Goal: Transaction & Acquisition: Purchase product/service

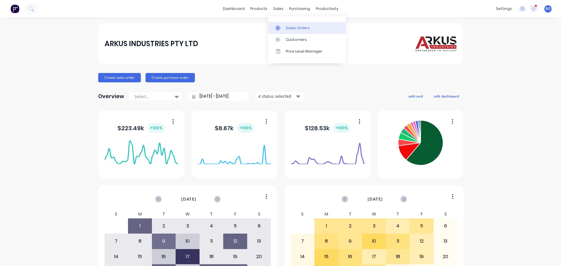
click at [292, 29] on div "Sales Orders" at bounding box center [298, 27] width 24 height 5
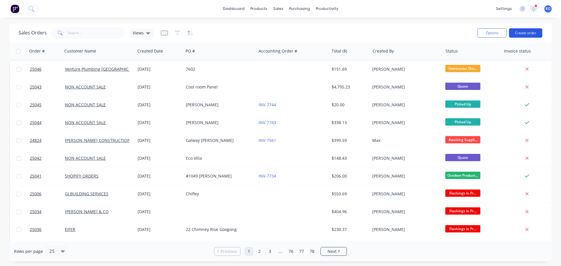
click at [514, 34] on button "Create order" at bounding box center [525, 32] width 33 height 9
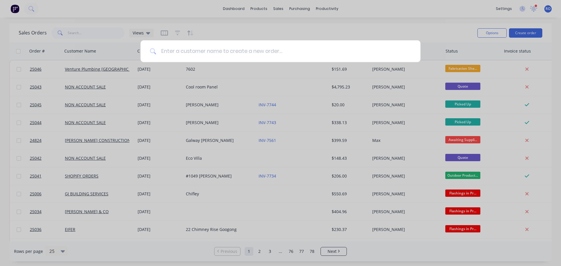
click at [207, 49] on input at bounding box center [283, 51] width 255 height 22
type input "Non"
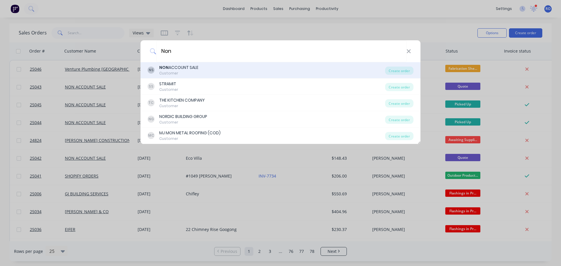
click at [186, 65] on div "NON ACCOUNT SALE" at bounding box center [178, 68] width 39 height 6
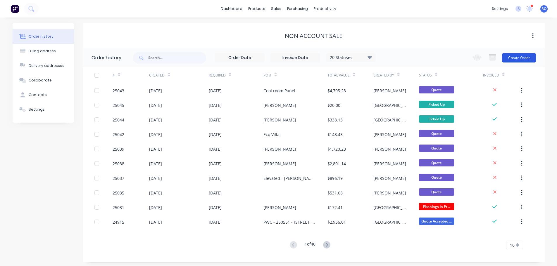
click at [518, 56] on button "Create Order" at bounding box center [519, 57] width 34 height 9
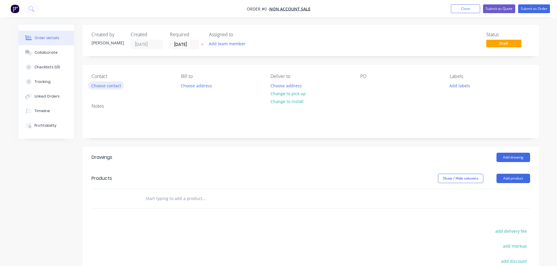
click at [109, 84] on button "Choose contact" at bounding box center [106, 86] width 36 height 8
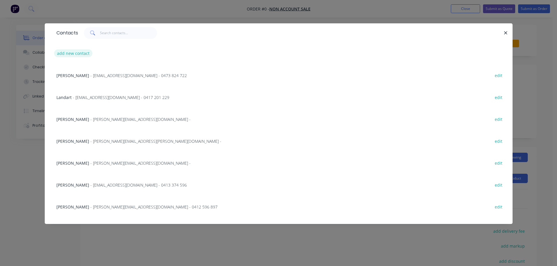
click at [75, 54] on button "add new contact" at bounding box center [73, 53] width 39 height 8
select select "AU"
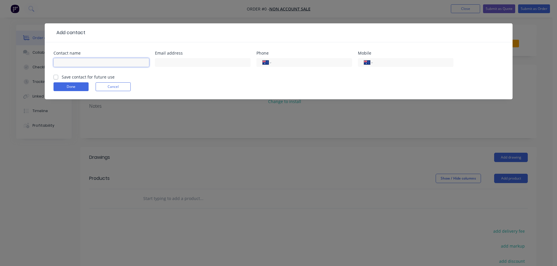
click at [95, 64] on input "text" at bounding box center [101, 62] width 96 height 9
click at [361, 126] on div "Add contact Contact name Email address Phone International [GEOGRAPHIC_DATA] [G…" at bounding box center [278, 133] width 557 height 266
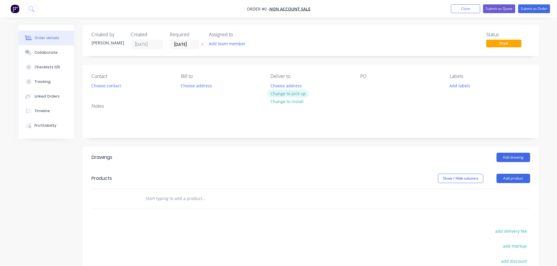
click at [295, 93] on button "Change to pick up" at bounding box center [287, 94] width 41 height 8
click at [95, 86] on button "Choose contact" at bounding box center [106, 86] width 36 height 8
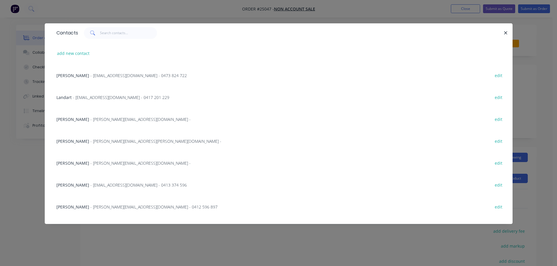
click at [504, 37] on div "Contacts" at bounding box center [278, 32] width 467 height 19
click at [505, 33] on icon "button" at bounding box center [505, 32] width 4 height 5
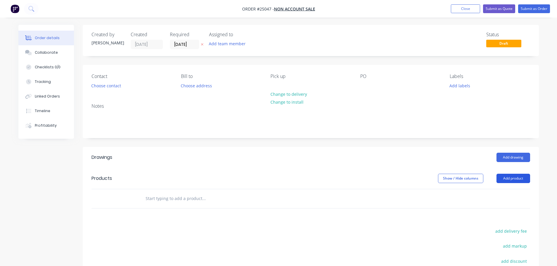
click at [512, 179] on button "Add product" at bounding box center [513, 178] width 34 height 9
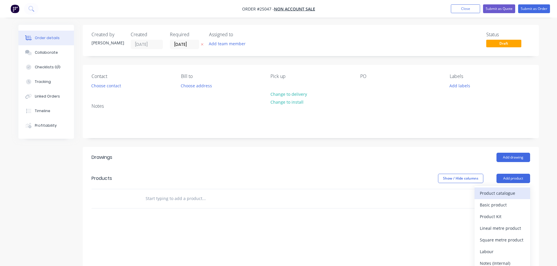
click at [507, 194] on div "Product catalogue" at bounding box center [501, 193] width 45 height 8
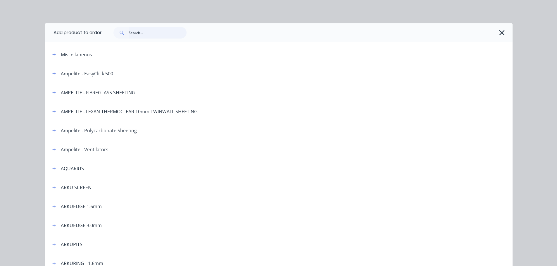
drag, startPoint x: 147, startPoint y: 34, endPoint x: 150, endPoint y: 37, distance: 4.4
click at [147, 35] on input "text" at bounding box center [158, 33] width 58 height 12
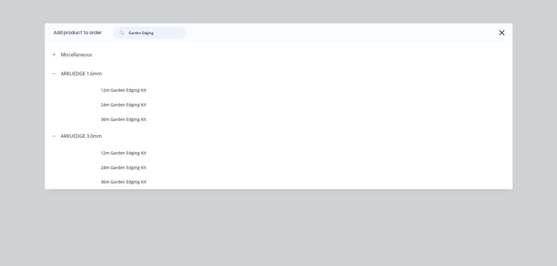
drag, startPoint x: 155, startPoint y: 34, endPoint x: 117, endPoint y: 34, distance: 38.0
click at [117, 34] on div "Garden Edging" at bounding box center [149, 33] width 73 height 12
type input "Arkuedge"
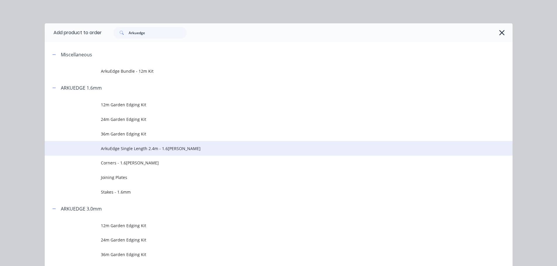
click at [149, 152] on td "ArkuEdge Single Length 2.4m - 1.6[PERSON_NAME]" at bounding box center [306, 148] width 411 height 15
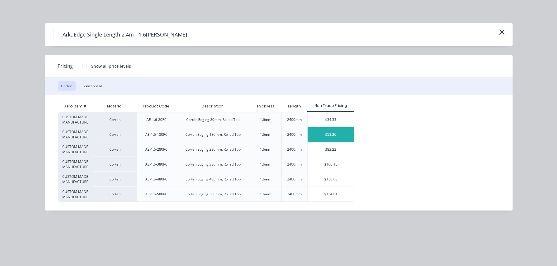
click at [333, 132] on div "$58.26" at bounding box center [330, 134] width 46 height 15
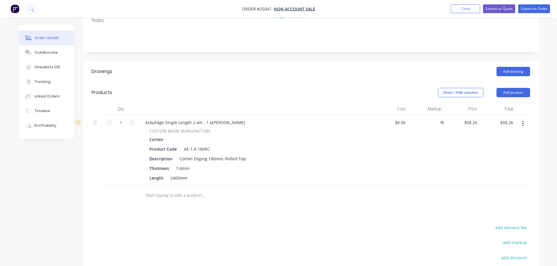
scroll to position [88, 0]
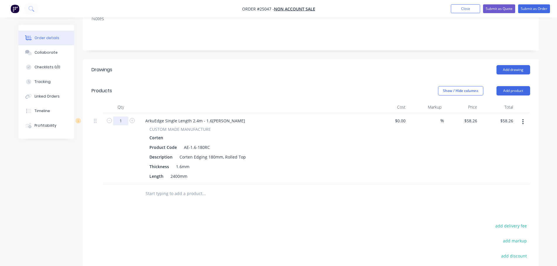
click at [124, 121] on input "1" at bounding box center [120, 121] width 15 height 9
click at [122, 121] on input "1" at bounding box center [120, 121] width 15 height 9
type input "7"
type input "$407.82"
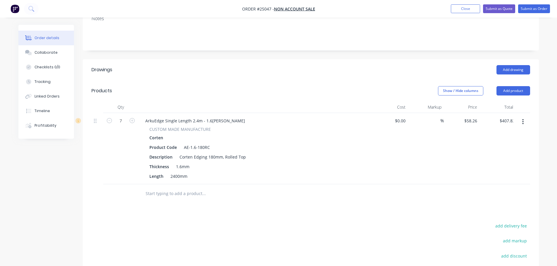
click at [115, 133] on div "7" at bounding box center [120, 148] width 35 height 71
click at [515, 92] on button "Add product" at bounding box center [513, 90] width 34 height 9
click at [125, 121] on input "7" at bounding box center [120, 121] width 15 height 9
click at [523, 122] on icon "button" at bounding box center [522, 122] width 1 height 6
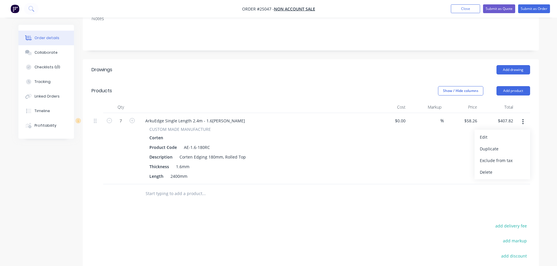
click at [374, 98] on header "Products Show / Hide columns Add product" at bounding box center [311, 90] width 456 height 21
click at [517, 91] on button "Add product" at bounding box center [513, 90] width 34 height 9
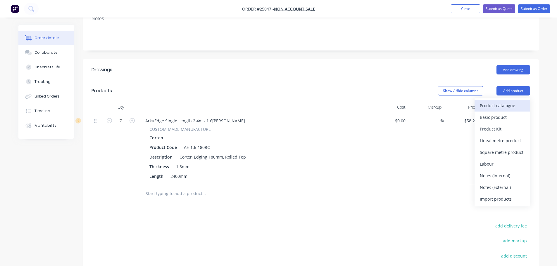
click at [505, 105] on div "Product catalogue" at bounding box center [501, 105] width 45 height 8
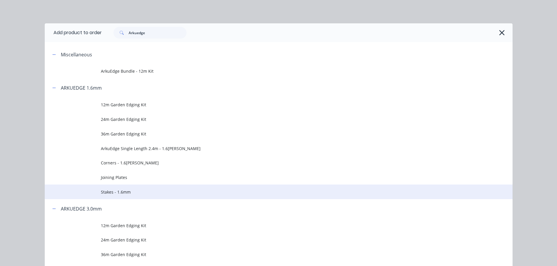
click at [125, 191] on span "Stakes - 1.6mm" at bounding box center [265, 192] width 329 height 6
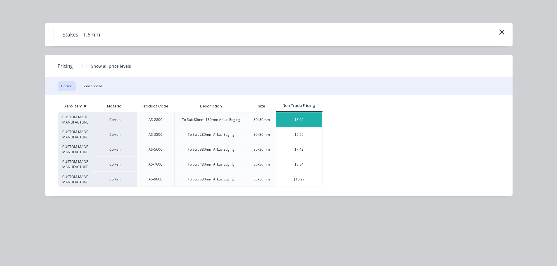
click at [303, 117] on div "$3.99" at bounding box center [299, 119] width 46 height 15
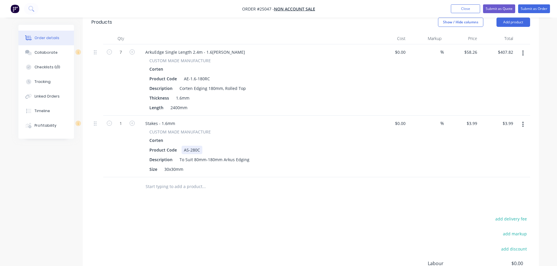
scroll to position [146, 0]
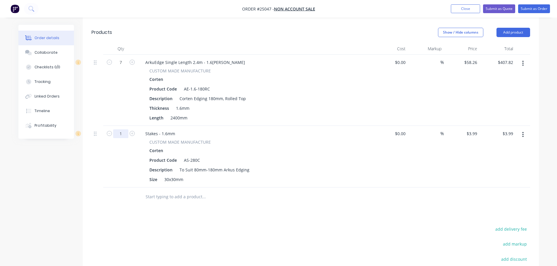
click at [124, 134] on input "1" at bounding box center [120, 133] width 15 height 9
type input "21"
type input "$83.79"
click at [246, 216] on div "Drawings Add drawing Products Show / Hide columns Add product Qty Cost Markup P…" at bounding box center [311, 174] width 456 height 346
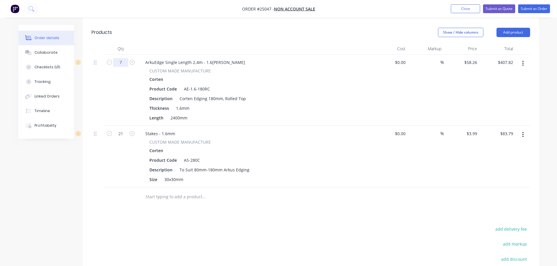
click at [124, 60] on input "7" at bounding box center [120, 62] width 15 height 9
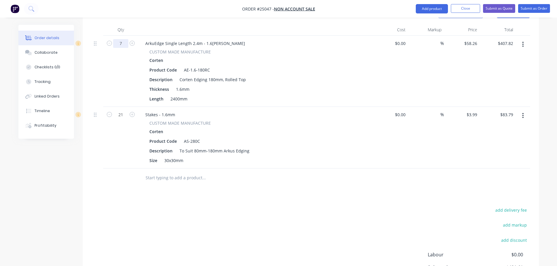
scroll to position [175, 0]
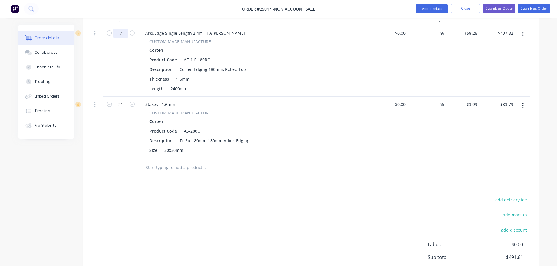
click at [124, 35] on input "7" at bounding box center [120, 33] width 15 height 9
drag, startPoint x: 123, startPoint y: 34, endPoint x: 118, endPoint y: 34, distance: 4.7
click at [118, 34] on input "7" at bounding box center [120, 33] width 15 height 9
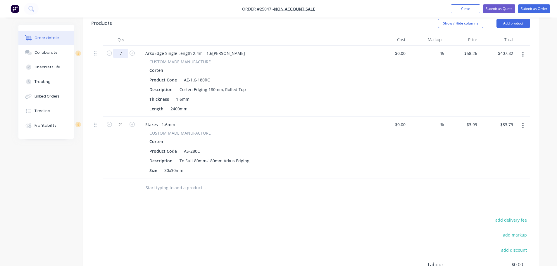
scroll to position [146, 0]
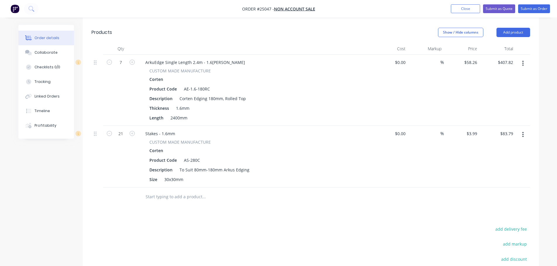
click at [125, 77] on div "7" at bounding box center [120, 90] width 35 height 71
click at [122, 63] on input "7" at bounding box center [120, 62] width 15 height 9
drag, startPoint x: 122, startPoint y: 61, endPoint x: 117, endPoint y: 62, distance: 5.6
click at [117, 62] on input "13" at bounding box center [120, 62] width 15 height 9
click at [123, 63] on input "7" at bounding box center [120, 62] width 15 height 9
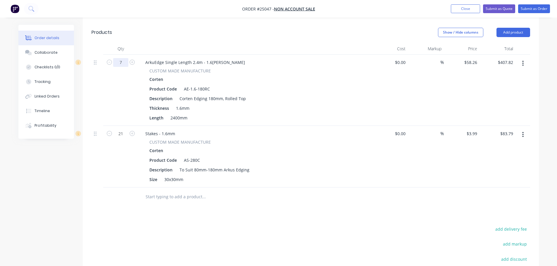
drag, startPoint x: 122, startPoint y: 62, endPoint x: 118, endPoint y: 63, distance: 4.2
click at [118, 63] on input "7" at bounding box center [120, 62] width 15 height 9
type input "12"
type input "$699.12"
click at [106, 74] on div "12" at bounding box center [120, 90] width 35 height 71
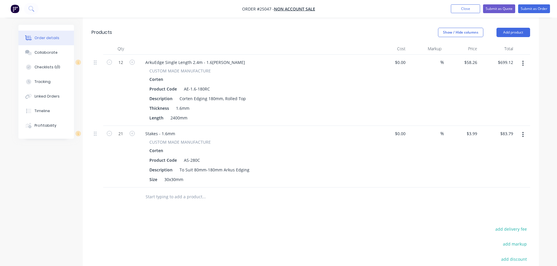
click at [106, 74] on div "12" at bounding box center [120, 90] width 35 height 71
click at [121, 136] on input "21" at bounding box center [120, 133] width 15 height 9
type input "36"
type input "$143.64"
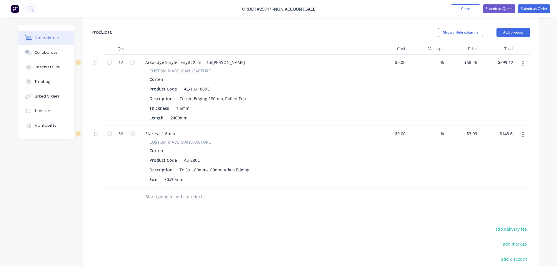
click at [123, 164] on div "36" at bounding box center [120, 157] width 35 height 62
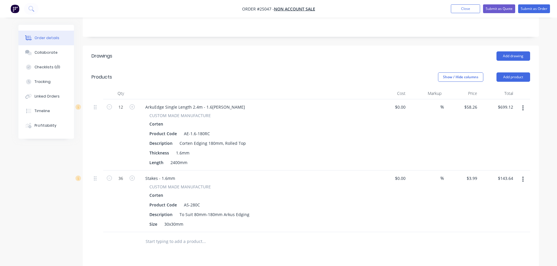
scroll to position [89, 0]
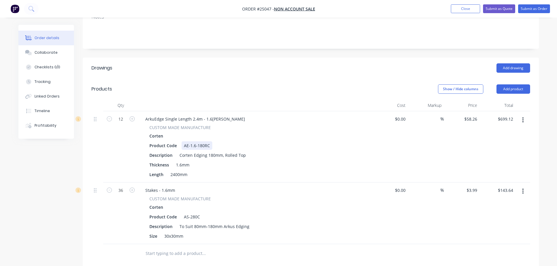
click at [292, 149] on div "Product Code AE-1.6-180RC" at bounding box center [254, 145] width 214 height 8
click at [292, 150] on div "Product Code AE-1.6-180RC" at bounding box center [254, 145] width 214 height 8
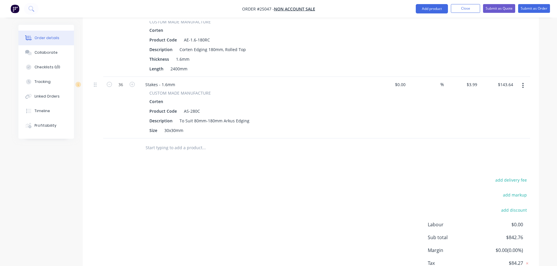
scroll to position [119, 0]
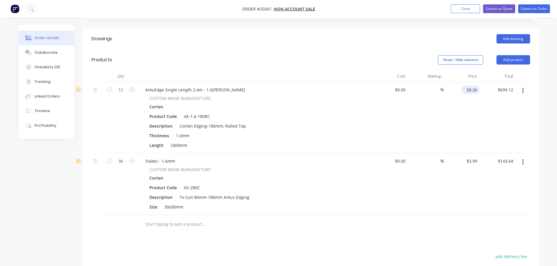
click at [471, 92] on input "58.26" at bounding box center [471, 90] width 16 height 8
click at [471, 92] on input "58.26" at bounding box center [472, 90] width 13 height 8
type input "$56.96"
type input "$683.52"
click at [471, 117] on div "$56.96 $56.96" at bounding box center [461, 117] width 36 height 71
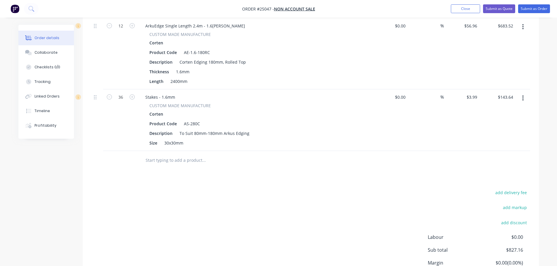
scroll to position [148, 0]
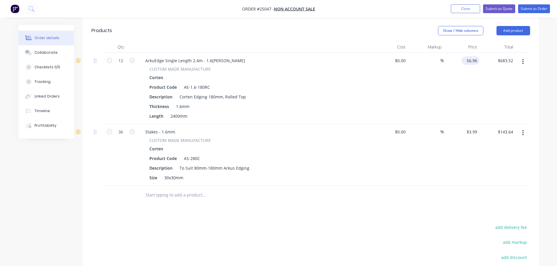
click at [473, 61] on input "56.96" at bounding box center [471, 60] width 16 height 8
click at [473, 61] on input "56.96" at bounding box center [472, 60] width 13 height 8
type input "$51.78"
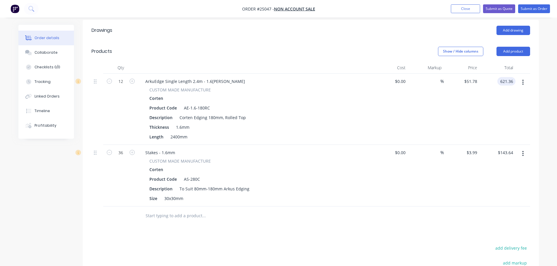
scroll to position [119, 0]
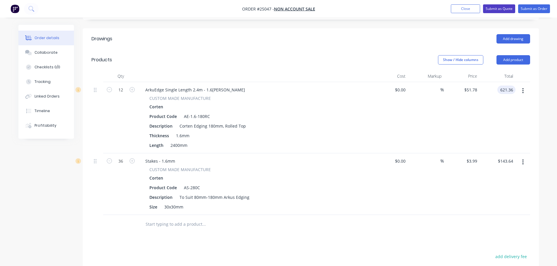
type input "$621.36"
click at [497, 8] on button "Submit as Quote" at bounding box center [499, 8] width 32 height 9
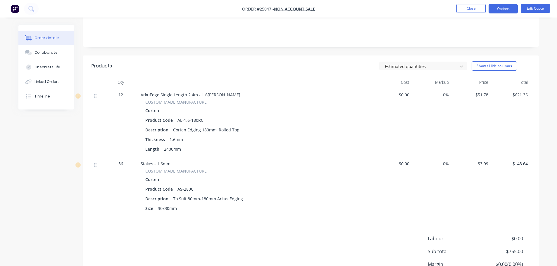
scroll to position [57, 0]
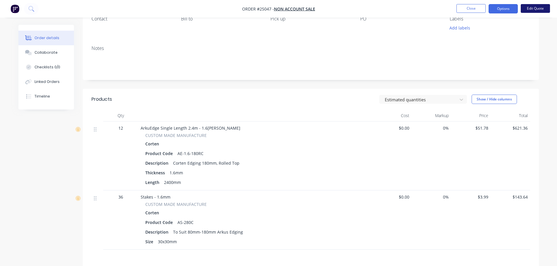
click at [527, 7] on button "Edit Quote" at bounding box center [534, 8] width 29 height 9
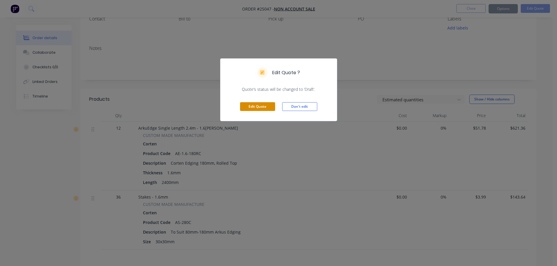
click at [261, 109] on button "Edit Quote" at bounding box center [257, 106] width 35 height 9
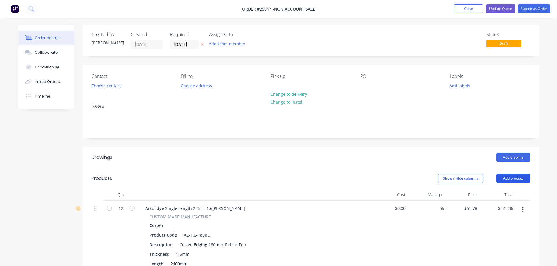
click at [509, 181] on button "Add product" at bounding box center [513, 178] width 34 height 9
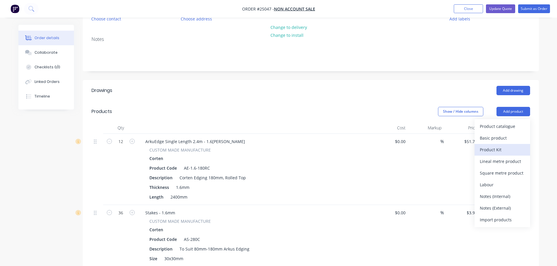
scroll to position [88, 0]
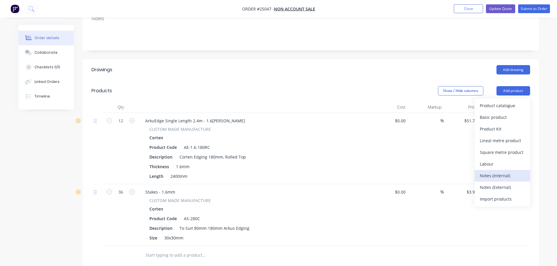
click at [499, 178] on div "Notes (Internal)" at bounding box center [501, 175] width 45 height 8
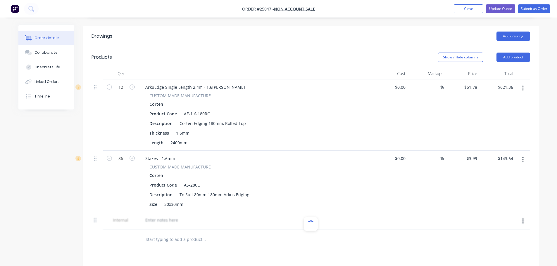
scroll to position [175, 0]
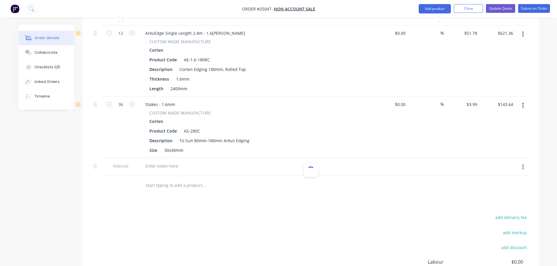
click at [166, 169] on div at bounding box center [310, 167] width 438 height 18
click at [166, 166] on div at bounding box center [310, 167] width 438 height 18
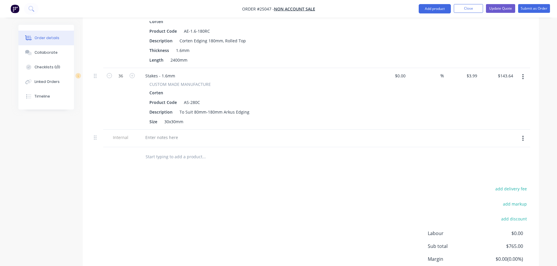
scroll to position [204, 0]
click at [162, 138] on div at bounding box center [162, 137] width 42 height 8
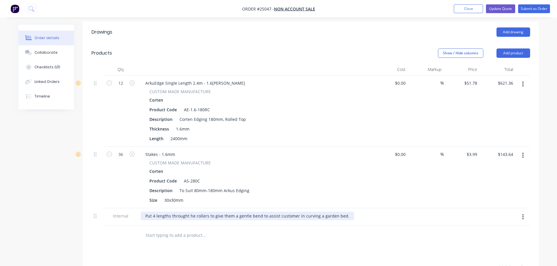
scroll to position [117, 0]
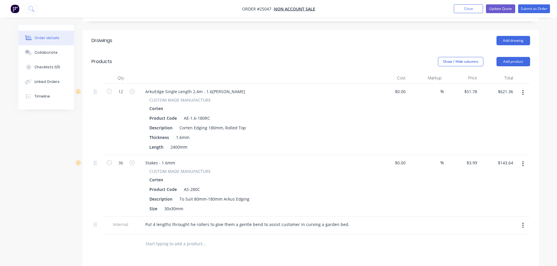
drag, startPoint x: 509, startPoint y: 60, endPoint x: 481, endPoint y: 43, distance: 33.4
click at [481, 43] on div "Drawings Add drawing Products Show / Hide columns Add product Qty Cost Markup P…" at bounding box center [311, 212] width 456 height 364
click at [481, 43] on div "Add drawing" at bounding box center [356, 40] width 345 height 9
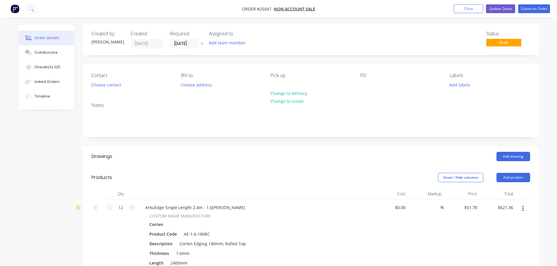
scroll to position [0, 0]
click at [106, 87] on button "Choose contact" at bounding box center [106, 86] width 36 height 8
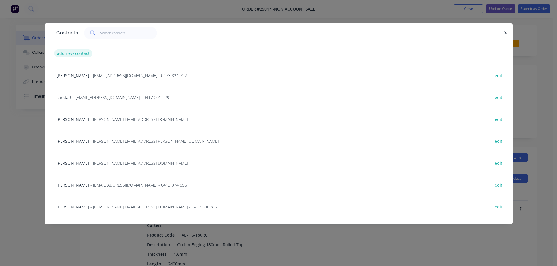
click at [62, 53] on button "add new contact" at bounding box center [73, 53] width 39 height 8
select select "AU"
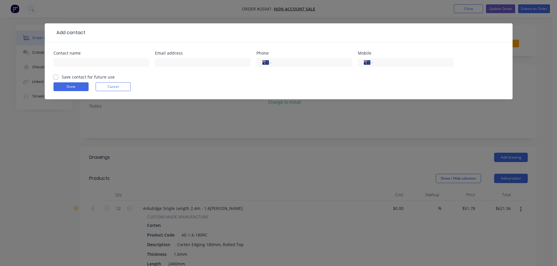
click at [78, 67] on div at bounding box center [101, 65] width 96 height 17
click at [80, 63] on input "text" at bounding box center [101, 62] width 96 height 9
type input "[PERSON_NAME]"
click at [388, 61] on input "tel" at bounding box center [412, 62] width 70 height 7
type input "0422 033 554"
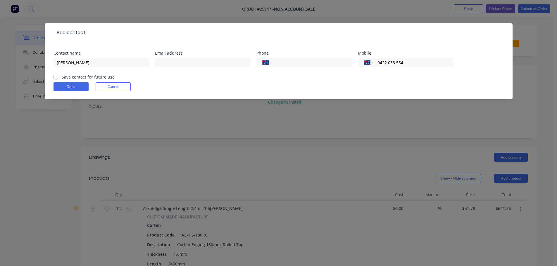
click at [60, 77] on div "Save contact for future use" at bounding box center [83, 77] width 61 height 6
click at [62, 77] on label "Save contact for future use" at bounding box center [88, 77] width 53 height 6
click at [57, 77] on input "Save contact for future use" at bounding box center [55, 77] width 5 height 6
checkbox input "true"
click at [58, 86] on button "Done" at bounding box center [70, 86] width 35 height 9
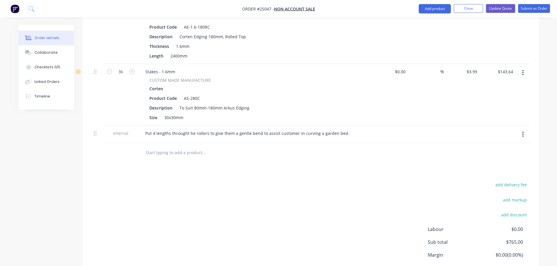
scroll to position [176, 0]
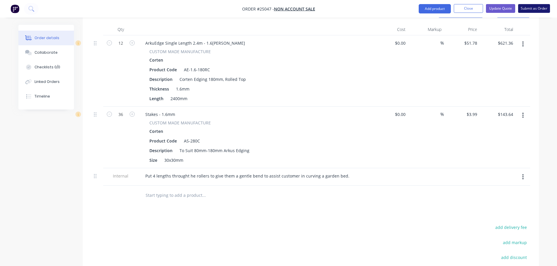
click at [529, 9] on button "Submit as Order" at bounding box center [534, 8] width 32 height 9
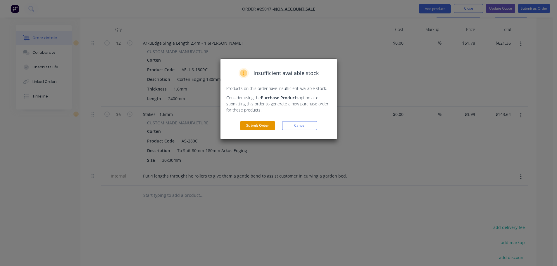
click at [253, 123] on button "Submit Order" at bounding box center [257, 125] width 35 height 9
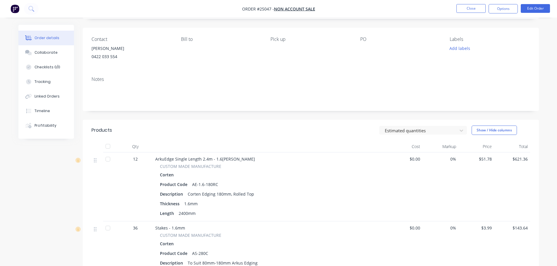
scroll to position [0, 0]
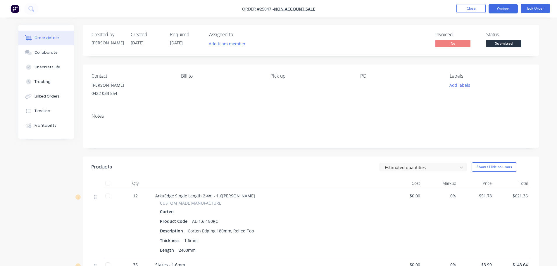
click at [508, 10] on button "Options" at bounding box center [502, 8] width 29 height 9
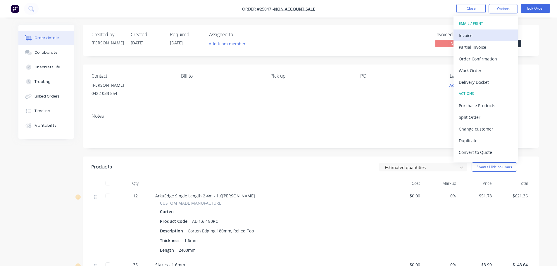
click at [481, 38] on div "Invoice" at bounding box center [485, 35] width 54 height 8
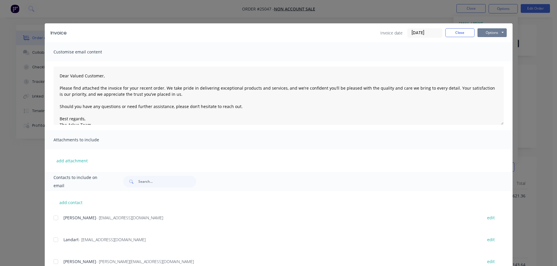
click at [487, 32] on button "Options" at bounding box center [491, 32] width 29 height 9
click at [484, 53] on button "Print" at bounding box center [495, 53] width 37 height 10
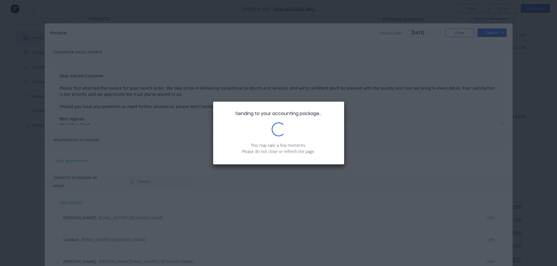
scroll to position [171, 0]
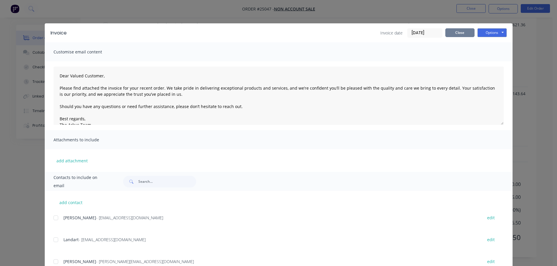
click at [468, 33] on button "Close" at bounding box center [459, 32] width 29 height 9
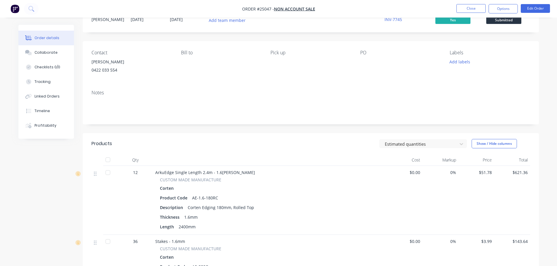
scroll to position [0, 0]
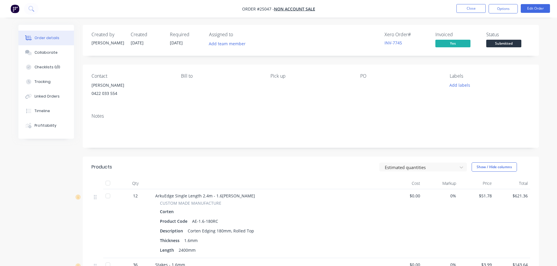
click at [391, 70] on div "Contact [PERSON_NAME] [PHONE_NUMBER] Bill to Pick up PO Labels Add labels" at bounding box center [311, 87] width 456 height 44
click at [458, 85] on button "Add labels" at bounding box center [459, 85] width 27 height 8
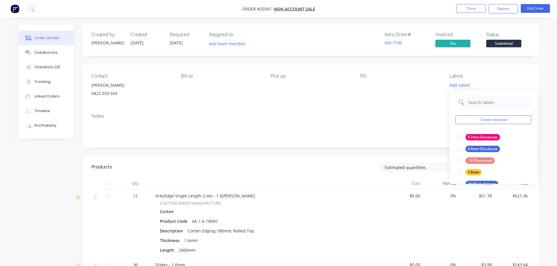
click at [472, 100] on input "text" at bounding box center [497, 102] width 61 height 12
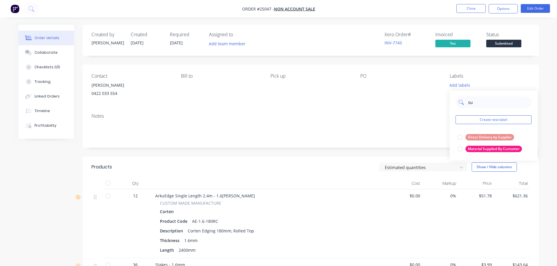
type input "s"
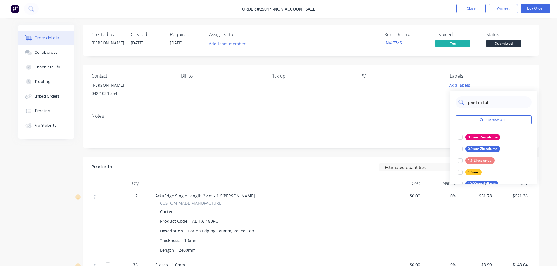
type input "paid in full"
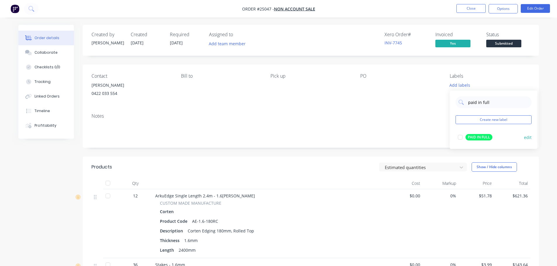
click at [461, 138] on div at bounding box center [460, 137] width 12 height 12
click at [412, 120] on div "Notes" at bounding box center [311, 128] width 456 height 39
click at [481, 84] on div "PAID IN FULL" at bounding box center [489, 83] width 80 height 5
drag, startPoint x: 498, startPoint y: 102, endPoint x: 457, endPoint y: 100, distance: 40.6
click at [459, 101] on div "paid in full" at bounding box center [493, 100] width 76 height 12
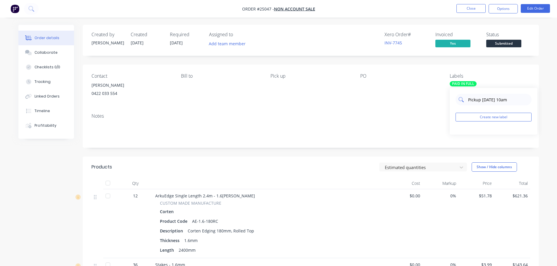
drag, startPoint x: 507, startPoint y: 101, endPoint x: 494, endPoint y: 101, distance: 12.6
click at [494, 101] on input "Pickup [DATE] 10am" at bounding box center [497, 100] width 61 height 12
type input "Pickup [DATE]"
click at [505, 46] on span "Submitted" at bounding box center [503, 43] width 35 height 7
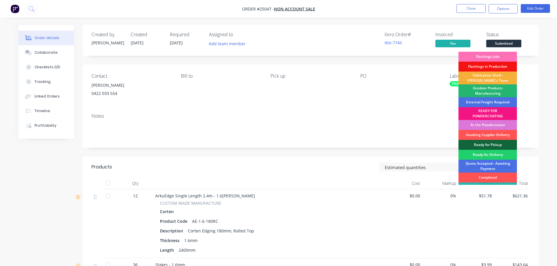
click at [490, 93] on div "Outdoor Products Manufacturing" at bounding box center [487, 90] width 58 height 13
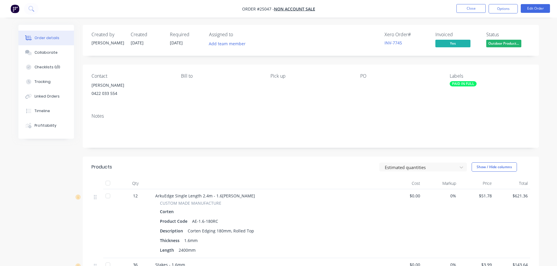
click at [459, 92] on div "Labels PAID IN FULL" at bounding box center [489, 86] width 80 height 27
drag, startPoint x: 478, startPoint y: 8, endPoint x: 524, endPoint y: 10, distance: 45.6
click at [524, 10] on ul "Close Options Edit Order" at bounding box center [503, 8] width 108 height 9
click at [528, 9] on button "Edit Order" at bounding box center [534, 8] width 29 height 9
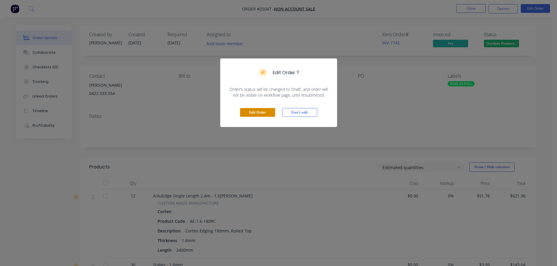
click at [260, 112] on button "Edit Order" at bounding box center [257, 112] width 35 height 9
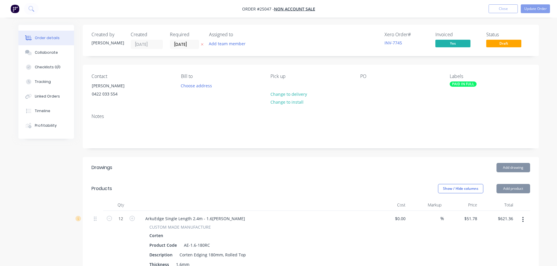
click at [370, 87] on div "PO" at bounding box center [400, 87] width 80 height 27
click at [363, 85] on div at bounding box center [364, 86] width 9 height 8
click at [452, 92] on div "Labels PAID IN FULL" at bounding box center [489, 87] width 80 height 27
click at [455, 93] on div "Labels PAID IN FULL" at bounding box center [489, 87] width 80 height 27
click at [474, 83] on div "PAID IN FULL" at bounding box center [462, 84] width 27 height 5
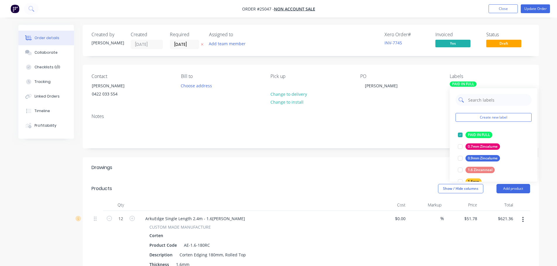
click at [481, 100] on input "text" at bounding box center [497, 100] width 61 height 12
click at [471, 117] on button "Create new label" at bounding box center [493, 117] width 76 height 9
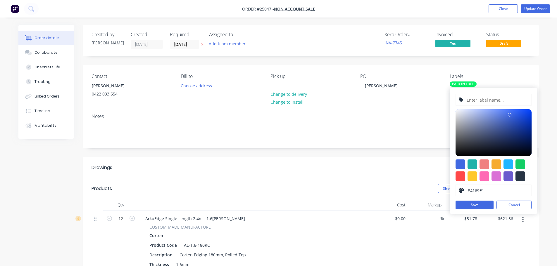
click at [425, 107] on div "Contact [PERSON_NAME] [PHONE_NUMBER] Bill to Choose address Pick up Change to d…" at bounding box center [311, 87] width 456 height 44
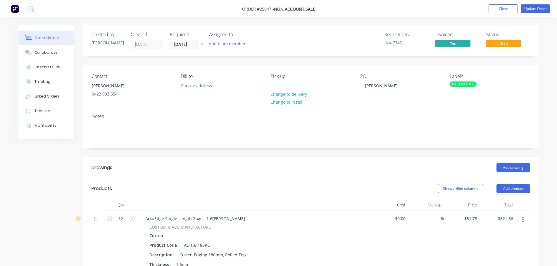
click at [473, 86] on div "PAID IN FULL" at bounding box center [462, 84] width 27 height 5
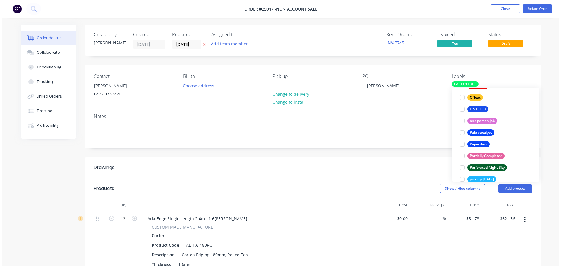
scroll to position [876, 0]
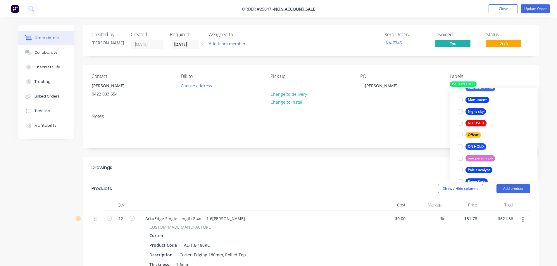
click at [399, 117] on div "Notes" at bounding box center [310, 117] width 438 height 6
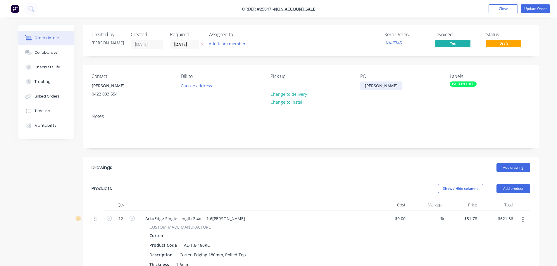
click at [376, 86] on div "[PERSON_NAME]" at bounding box center [381, 86] width 42 height 8
click at [374, 87] on div "[PERSON_NAME]" at bounding box center [381, 86] width 42 height 8
click at [153, 117] on div "Notes" at bounding box center [310, 117] width 438 height 6
click at [475, 78] on div "Labels" at bounding box center [489, 77] width 80 height 6
click at [477, 84] on div "PAID IN FULL" at bounding box center [489, 84] width 80 height 5
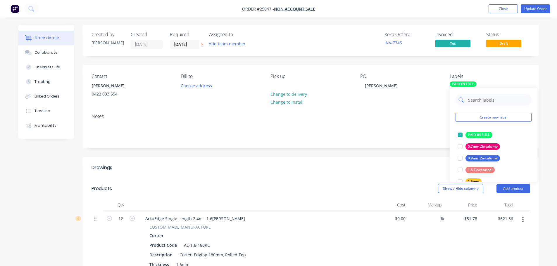
click at [476, 100] on input "text" at bounding box center [497, 100] width 61 height 12
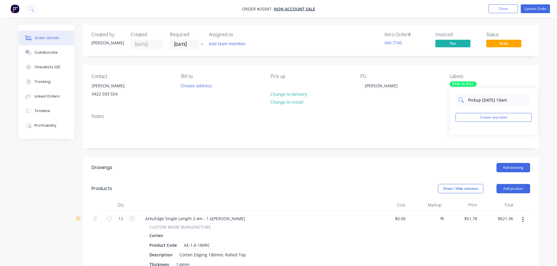
drag, startPoint x: 507, startPoint y: 98, endPoint x: 457, endPoint y: 97, distance: 50.3
click at [457, 97] on div "Pickup [DATE] 10am" at bounding box center [493, 100] width 76 height 12
type input "Pickup [DATE] 10am"
click at [521, 119] on button "Create new label" at bounding box center [493, 117] width 76 height 9
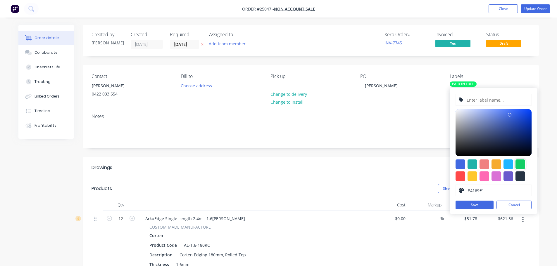
click at [516, 161] on div at bounding box center [520, 165] width 10 height 10
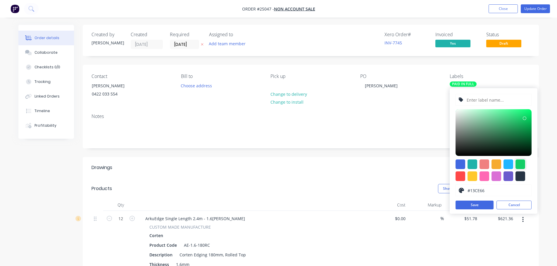
click at [473, 160] on div at bounding box center [472, 165] width 10 height 10
type input "#20B2AA"
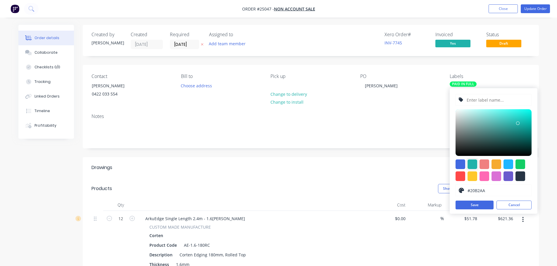
click at [487, 102] on input "text" at bounding box center [497, 99] width 62 height 11
paste input "Pickup [DATE] 10am"
type input "Pickup [DATE] 10am"
click at [477, 203] on button "Save" at bounding box center [474, 205] width 38 height 9
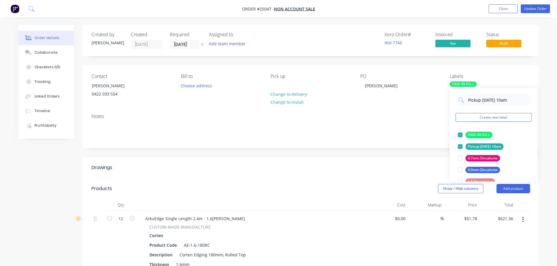
click at [432, 116] on div "Notes" at bounding box center [310, 117] width 438 height 6
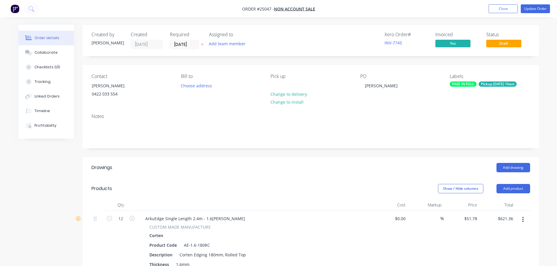
click at [502, 46] on span "Draft" at bounding box center [503, 43] width 35 height 7
click at [532, 7] on button "Update Order" at bounding box center [534, 8] width 29 height 9
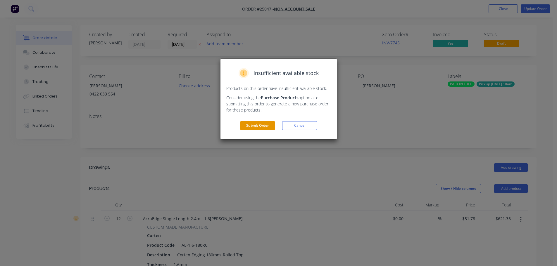
click at [271, 124] on button "Submit Order" at bounding box center [257, 125] width 35 height 9
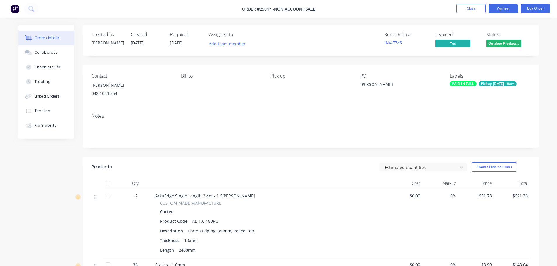
click at [507, 10] on button "Options" at bounding box center [502, 8] width 29 height 9
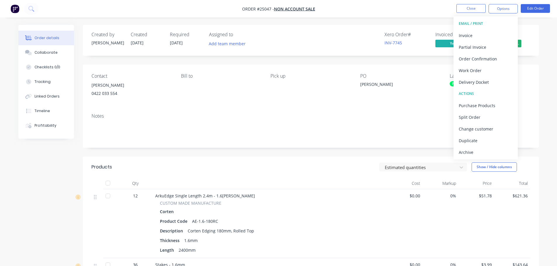
drag, startPoint x: 490, startPoint y: 37, endPoint x: 438, endPoint y: 19, distance: 55.2
click at [438, 19] on div "Order #25047 - NON ACCOUNT SALE Close Options EMAIL / PRINT Invoice Partial Inv…" at bounding box center [278, 218] width 557 height 437
click at [438, 19] on div "Order details Collaborate Checklists 0/0 Tracking Linked Orders Timeline Profit…" at bounding box center [278, 218] width 557 height 437
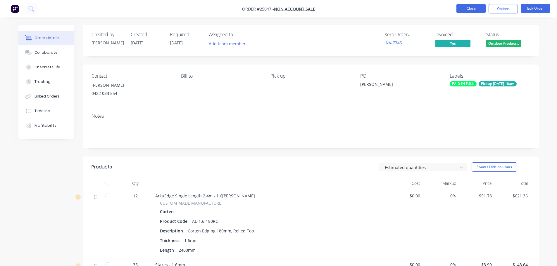
click at [479, 8] on button "Close" at bounding box center [470, 8] width 29 height 9
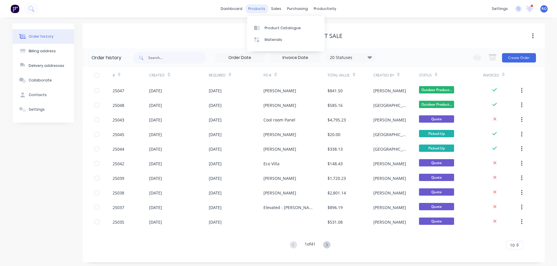
click at [256, 10] on div "products" at bounding box center [256, 8] width 23 height 9
click at [268, 26] on div "Product Catalogue" at bounding box center [282, 27] width 36 height 5
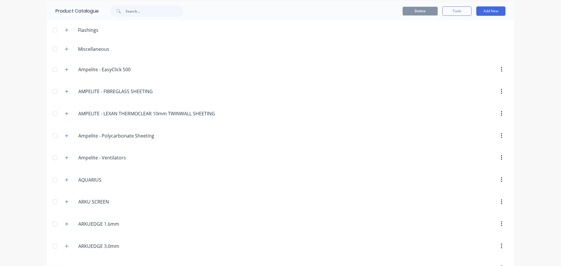
scroll to position [117, 0]
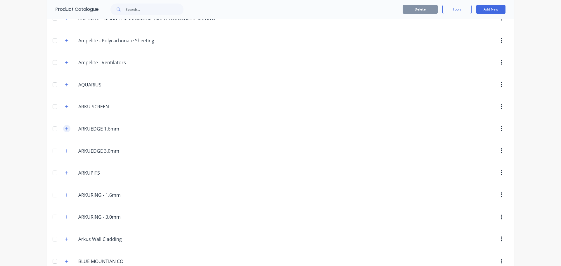
click at [65, 130] on icon "button" at bounding box center [66, 128] width 3 height 3
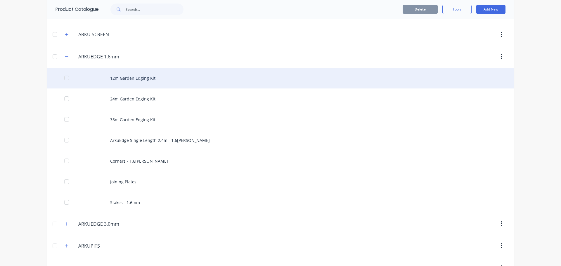
scroll to position [234, 0]
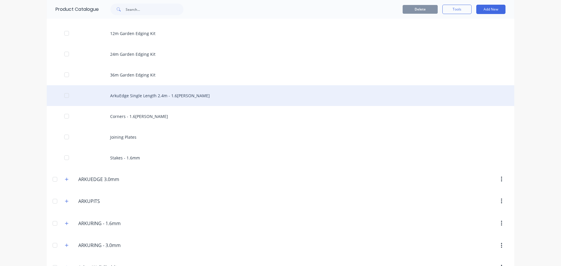
click at [136, 99] on div "ArkuEdge Single Length 2.4m - 1.6[PERSON_NAME]" at bounding box center [280, 95] width 467 height 21
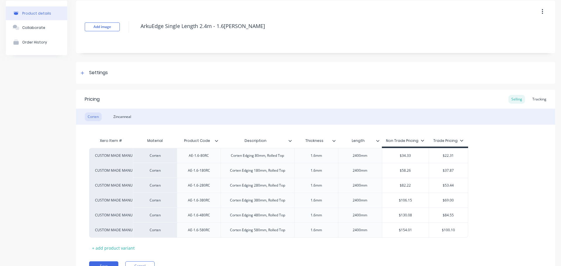
scroll to position [54, 0]
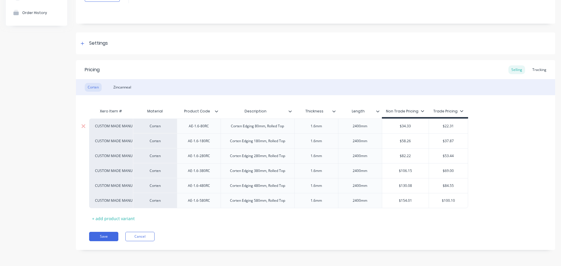
click at [409, 128] on input "$34.33" at bounding box center [405, 126] width 47 height 5
type input "$30.51"
click at [408, 140] on input "$58.26" at bounding box center [405, 140] width 47 height 5
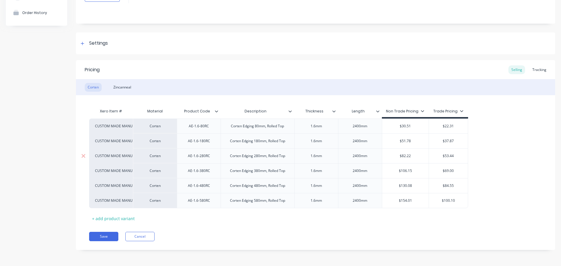
type input "$51.78"
click at [409, 156] on input "$82.22" at bounding box center [405, 155] width 47 height 5
type input "$73.08"
click at [406, 170] on input "$106.15" at bounding box center [405, 170] width 47 height 5
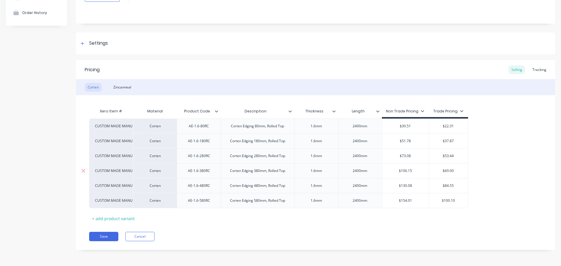
click at [406, 170] on input "$106.15" at bounding box center [405, 170] width 47 height 5
type input "$121.31"
click at [405, 187] on input "$130.08" at bounding box center [405, 185] width 47 height 5
type input "$148.66"
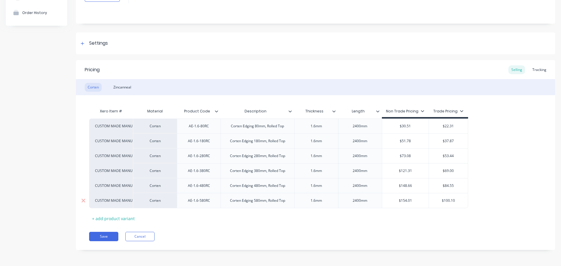
click at [406, 203] on input "$154.01" at bounding box center [405, 200] width 47 height 5
type input "$176.01"
click at [411, 218] on div "Xero Item # Material Product Code Description Thickness Length Non Trade Pricin…" at bounding box center [315, 164] width 453 height 118
click at [103, 236] on button "Save" at bounding box center [103, 236] width 29 height 9
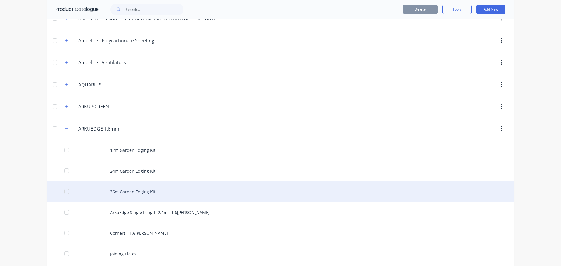
scroll to position [263, 0]
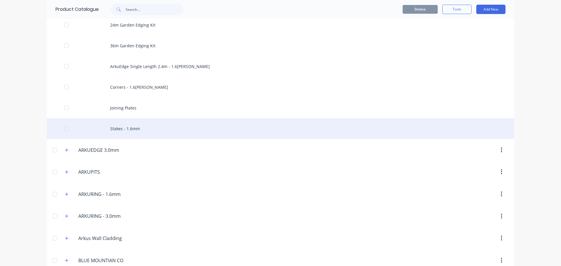
click at [129, 129] on div "Stakes - 1.6mm" at bounding box center [280, 128] width 467 height 21
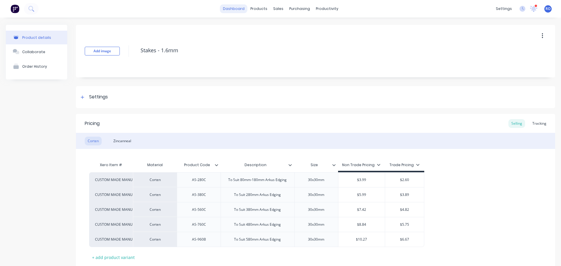
click at [233, 6] on link "dashboard" at bounding box center [233, 8] width 27 height 9
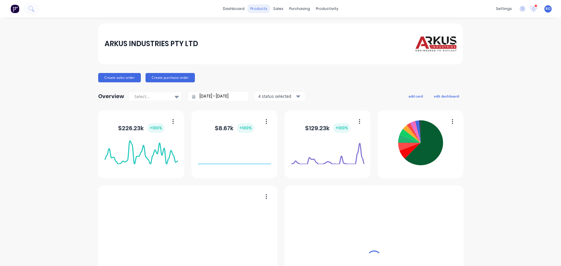
click at [254, 8] on div "products" at bounding box center [258, 8] width 23 height 9
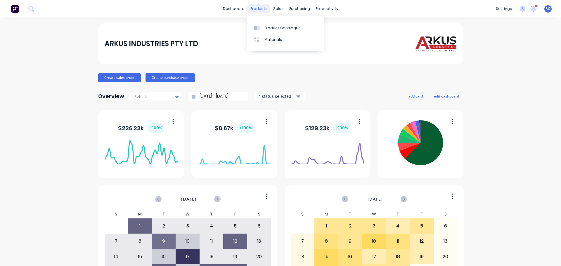
click at [254, 8] on div "products" at bounding box center [258, 8] width 23 height 9
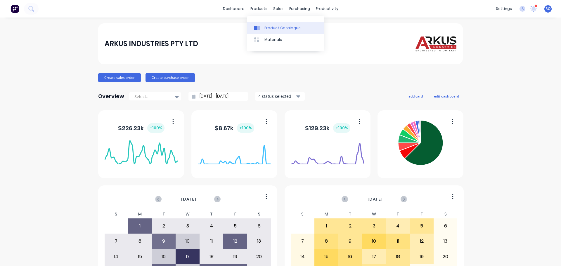
click at [270, 24] on link "Product Catalogue" at bounding box center [285, 28] width 77 height 12
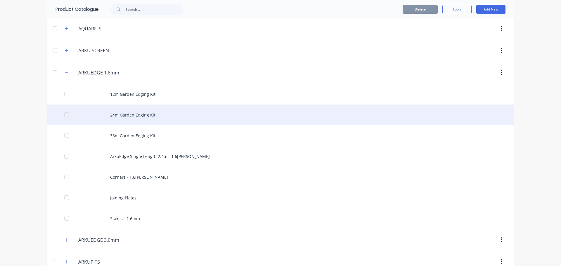
scroll to position [175, 0]
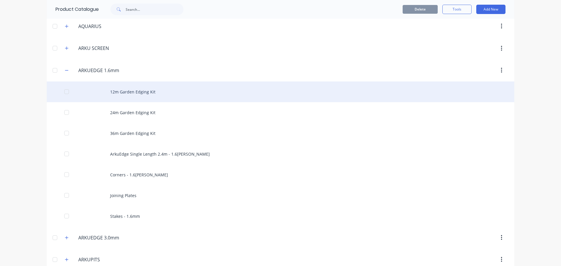
click at [129, 94] on div "12m Garden Edging Kit" at bounding box center [280, 92] width 467 height 21
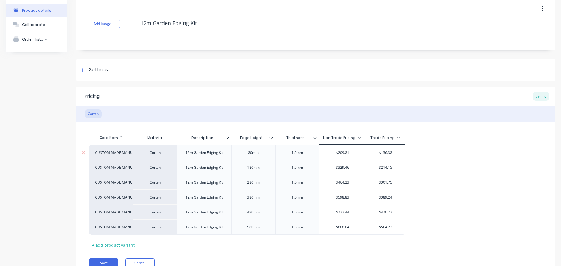
scroll to position [54, 0]
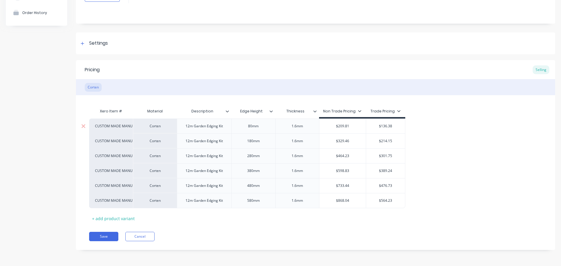
click at [346, 126] on input "$209.81" at bounding box center [342, 126] width 47 height 5
type input "$212.49"
click at [345, 143] on input "$329.46" at bounding box center [342, 140] width 47 height 5
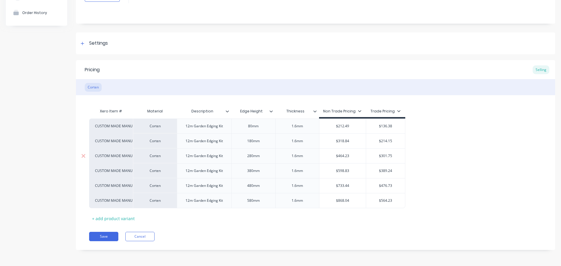
type input "$318.84"
click at [343, 157] on input "$464.23" at bounding box center [342, 155] width 47 height 5
type input "$455.28"
click at [346, 171] on input "$598.83" at bounding box center [342, 170] width 47 height 5
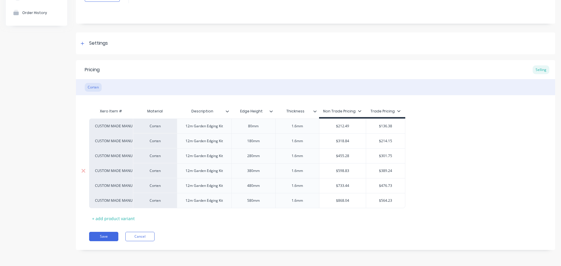
click at [346, 171] on input "$598.83" at bounding box center [342, 170] width 47 height 5
type input "$717.81"
click at [345, 184] on input "$733.44" at bounding box center [342, 185] width 47 height 5
type input "$875.93"
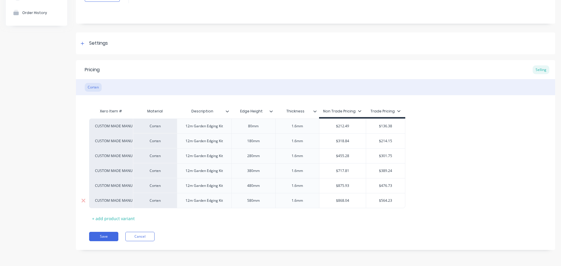
click at [345, 202] on input "$868.04" at bounding box center [342, 200] width 47 height 5
type input "$1,034.05"
click at [386, 126] on input "$136.38" at bounding box center [385, 126] width 39 height 5
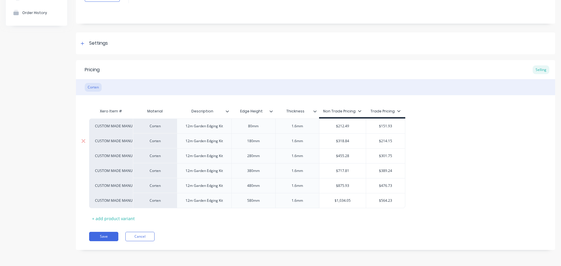
type input "$151.93"
click at [385, 139] on input "$214.15" at bounding box center [385, 140] width 39 height 5
type input "$227.97"
click at [387, 155] on input "$301.75" at bounding box center [385, 155] width 39 height 5
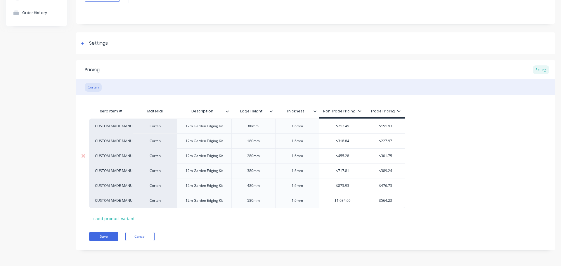
click at [387, 155] on input "$301.75" at bounding box center [385, 155] width 39 height 5
type input "$325.53"
click at [388, 170] on input "$389.24" at bounding box center [385, 170] width 39 height 5
type input "$513.23"
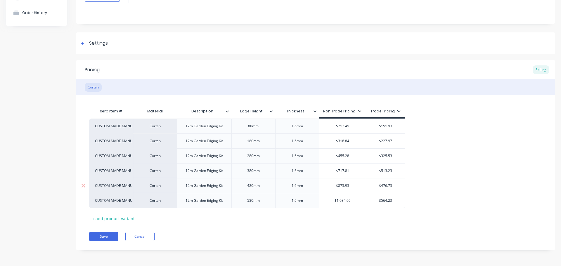
click at [386, 187] on input "$476.73" at bounding box center [385, 185] width 39 height 5
type input "$626.29"
click at [388, 200] on input "$564.23" at bounding box center [385, 200] width 39 height 5
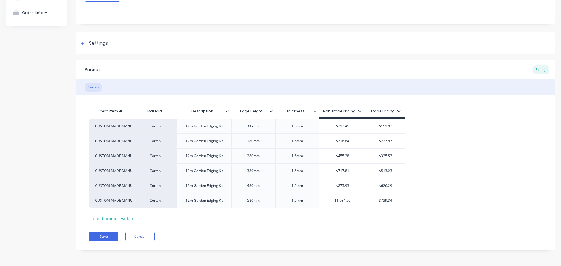
type input "$739.34"
click at [386, 212] on div "Xero Item # Material Description Edge Height Thickness Non Trade Pricing Trade …" at bounding box center [315, 164] width 453 height 118
click at [110, 238] on button "Save" at bounding box center [103, 236] width 29 height 9
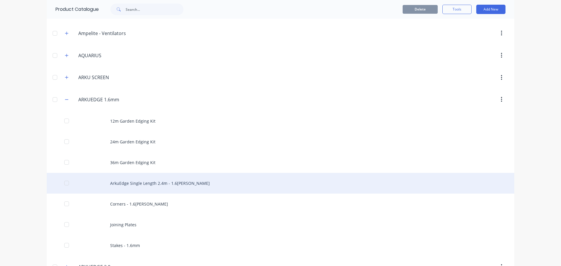
scroll to position [175, 0]
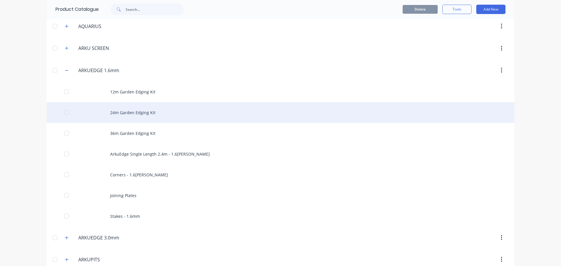
click at [134, 121] on div "24m Garden Edging Kit" at bounding box center [280, 112] width 467 height 21
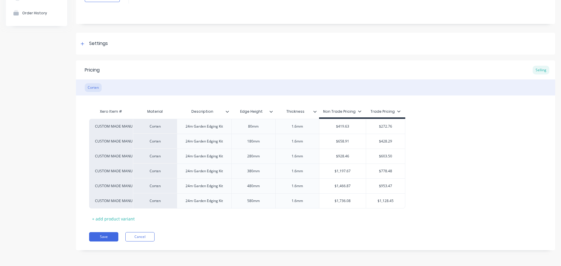
scroll to position [54, 0]
click at [343, 125] on input "$419.63" at bounding box center [342, 126] width 47 height 5
click at [347, 145] on div "$658.91" at bounding box center [342, 141] width 47 height 15
type input "$424.98"
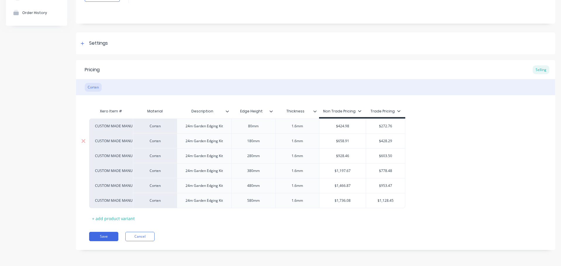
click at [345, 140] on input "$658.91" at bounding box center [342, 140] width 47 height 5
type input "$637.68"
click at [348, 157] on input "$928.46" at bounding box center [342, 155] width 47 height 5
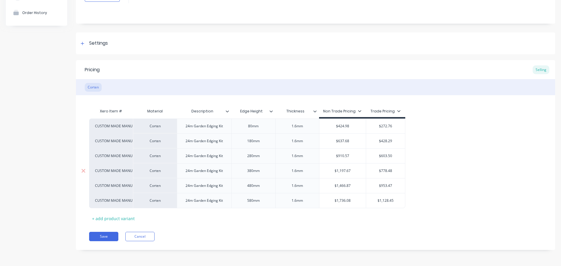
type input "$910.57"
click at [348, 171] on input "$1,197.67" at bounding box center [342, 170] width 47 height 5
click at [348, 190] on div "$1,466.87" at bounding box center [342, 185] width 47 height 15
type input "$1435.62"
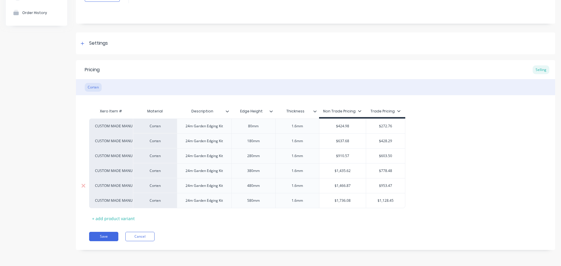
click at [348, 186] on input "$1,466.87" at bounding box center [342, 185] width 47 height 5
type input "$1751.85"
click at [347, 201] on input "$1,736.08" at bounding box center [342, 200] width 47 height 5
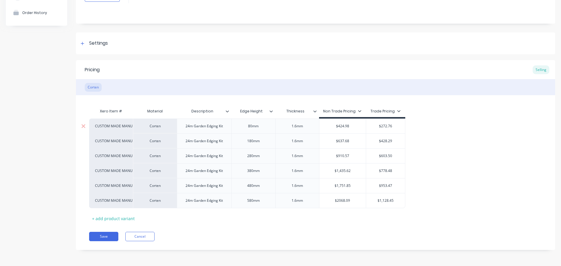
type input "$2068.09"
click at [387, 124] on input "$272.76" at bounding box center [385, 126] width 39 height 5
type input "$303.86"
click at [384, 142] on input "$428.29" at bounding box center [385, 140] width 39 height 5
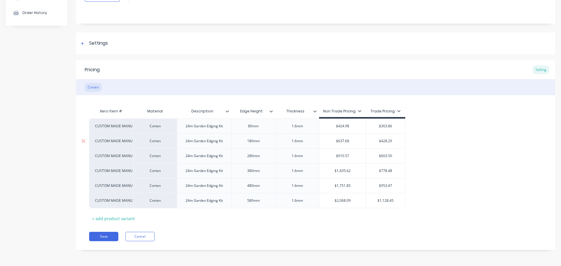
click at [384, 142] on input "$428.29" at bounding box center [385, 140] width 39 height 5
type input "$455.94"
click at [385, 157] on input "$603.50" at bounding box center [385, 155] width 39 height 5
type input "$651.06"
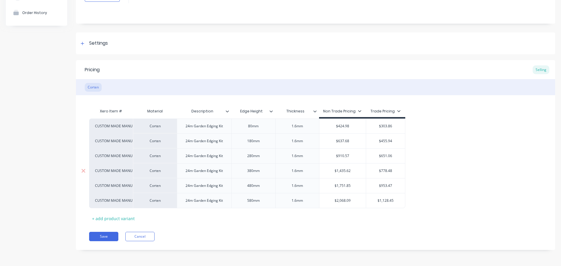
click at [386, 169] on input "$778.48" at bounding box center [385, 170] width 39 height 5
type input "$1026.47"
click at [388, 187] on input "$953.47" at bounding box center [385, 185] width 39 height 5
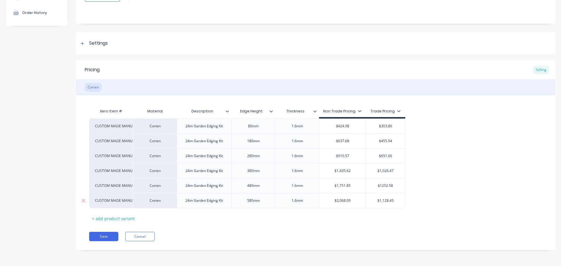
type input "$1252.58"
click at [390, 201] on input "$1,128.45" at bounding box center [385, 200] width 39 height 5
type input "$1478.68"
click at [110, 235] on button "Save" at bounding box center [103, 236] width 29 height 9
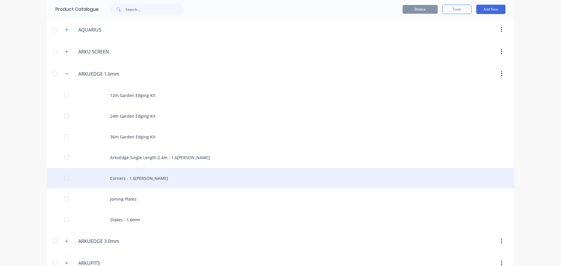
scroll to position [175, 0]
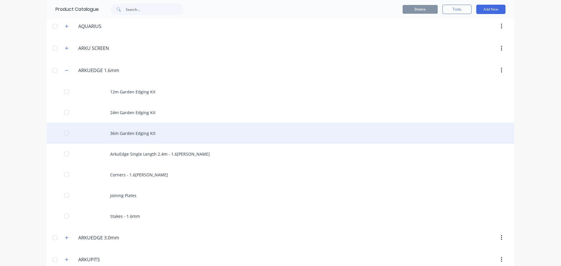
click at [139, 138] on div "36m Garden Edging Kit" at bounding box center [280, 133] width 467 height 21
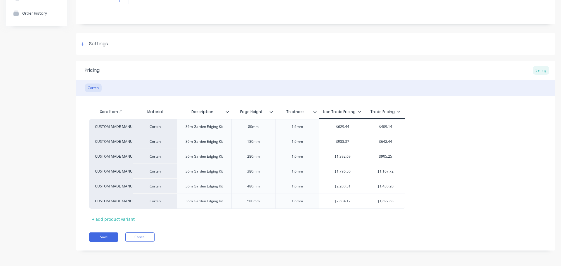
scroll to position [54, 0]
click at [343, 126] on input "text" at bounding box center [342, 126] width 47 height 5
click at [343, 126] on input "$629.44" at bounding box center [342, 126] width 47 height 5
type input "$637.47"
click at [342, 140] on input "$988.37" at bounding box center [342, 140] width 47 height 5
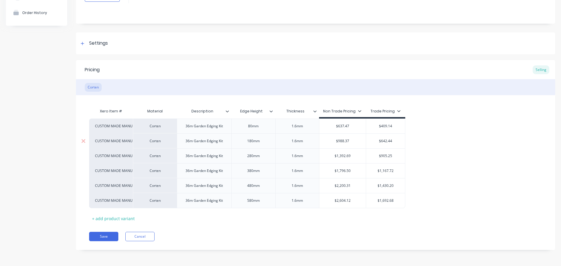
click at [342, 140] on input "$988.37" at bounding box center [342, 140] width 47 height 5
type input "$956.52"
click at [344, 154] on input "$1,392.69" at bounding box center [342, 155] width 47 height 5
type input "$1365.85"
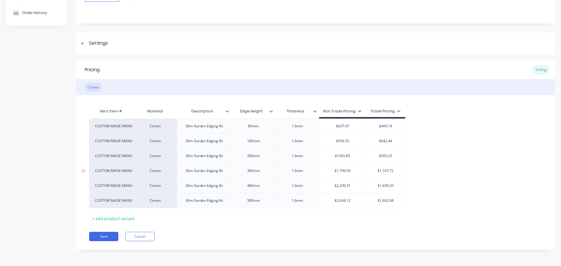
click at [343, 173] on input "$1,796.50" at bounding box center [342, 170] width 47 height 5
type input "$2153.43"
click at [346, 188] on input "$2,200.31" at bounding box center [342, 185] width 47 height 5
click at [346, 187] on input "$2,200.31" at bounding box center [342, 185] width 47 height 5
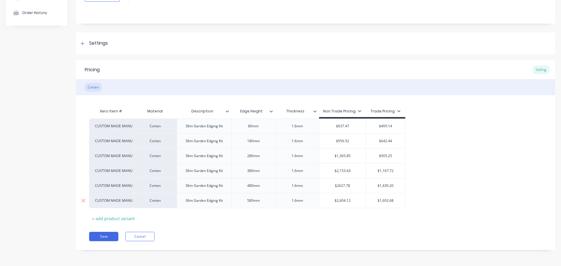
type input "$2627.78"
click at [345, 201] on input "$2,604.12" at bounding box center [342, 200] width 47 height 5
type input "$3102.14"
click at [382, 126] on input "$409.14" at bounding box center [385, 126] width 39 height 5
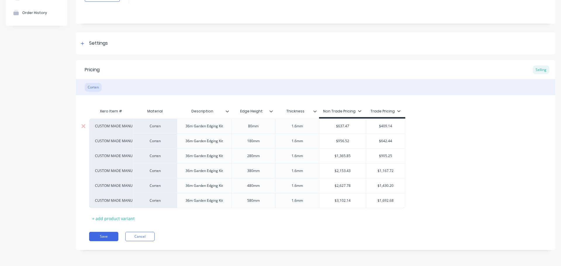
click at [382, 126] on input "$409.14" at bounding box center [385, 126] width 39 height 5
type input "$455.79"
click at [389, 138] on input "$642.44" at bounding box center [385, 140] width 39 height 5
type input "$683.92"
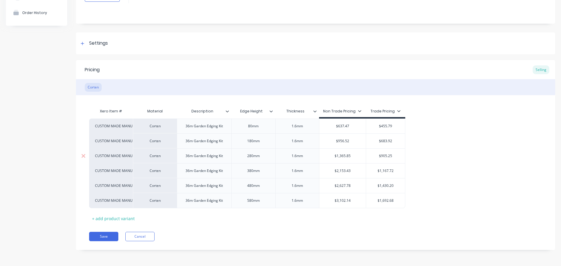
click at [389, 155] on input "$905.25" at bounding box center [385, 155] width 39 height 5
type input "$976.58"
click at [389, 171] on input "$1,167.72" at bounding box center [385, 170] width 39 height 5
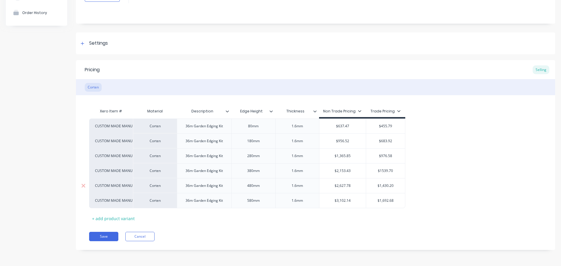
type input "$1539.70"
click at [385, 187] on input "$1,430.20" at bounding box center [385, 185] width 39 height 5
type input "$1878.86"
click at [391, 202] on input "$1,692.68" at bounding box center [385, 200] width 39 height 5
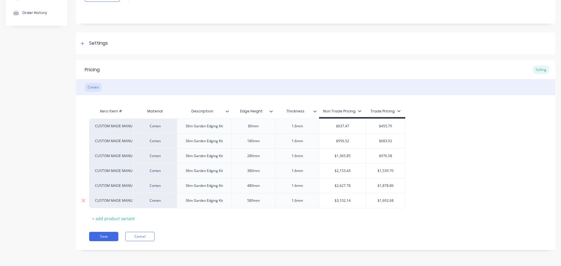
click at [391, 201] on input "$1,692.68" at bounding box center [385, 200] width 39 height 5
type input "$2218.03"
click at [106, 236] on button "Save" at bounding box center [103, 236] width 29 height 9
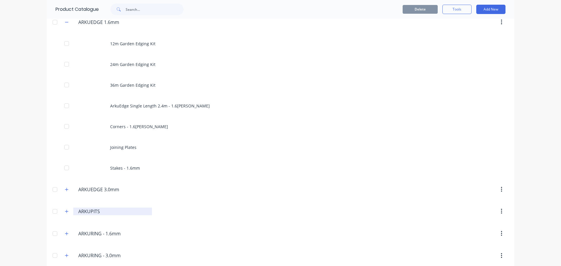
scroll to position [234, 0]
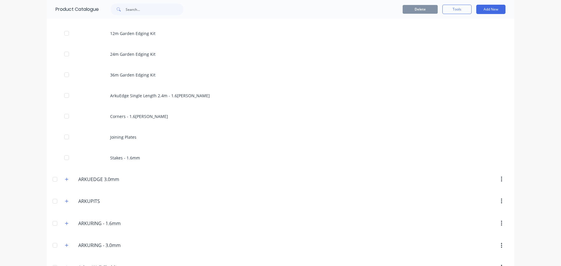
click at [101, 185] on header "ARKUEDGE.3.0mm ARKUEDGE 3.0mm" at bounding box center [280, 179] width 467 height 22
click at [99, 181] on input "ARKUEDGE 3.0mm" at bounding box center [112, 179] width 69 height 7
click at [66, 179] on icon "button" at bounding box center [66, 179] width 3 height 3
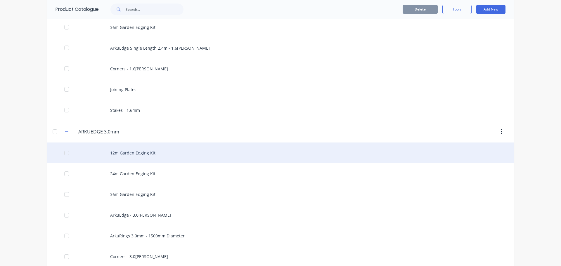
scroll to position [292, 0]
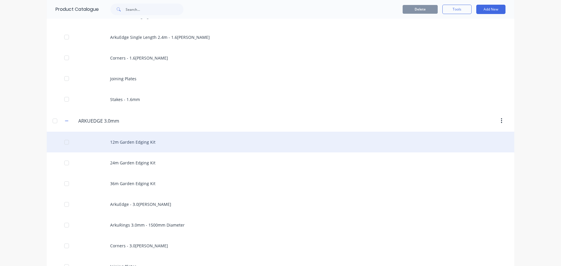
click at [141, 146] on div "12m Garden Edging Kit" at bounding box center [280, 142] width 467 height 21
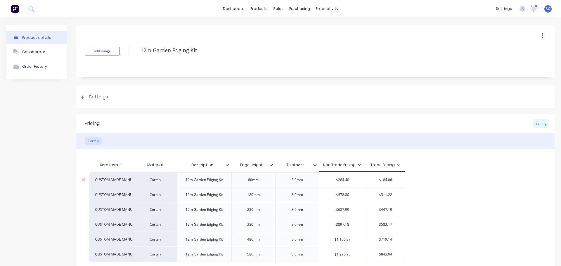
click at [341, 181] on input "$284.40" at bounding box center [342, 179] width 47 height 5
type input "$326.12"
drag, startPoint x: 346, startPoint y: 189, endPoint x: 347, endPoint y: 195, distance: 6.2
click at [346, 190] on div "CUSTOM MADE MANUFACTURE Corten 12m Garden Edging Kit 80mm 3.0mm $326.12 $326.12…" at bounding box center [315, 217] width 453 height 90
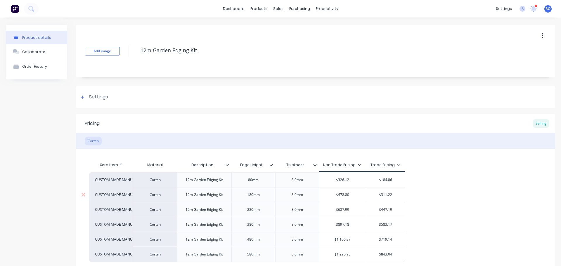
click at [347, 195] on input "$478.80" at bounding box center [342, 194] width 47 height 5
click at [347, 207] on div "$687.99" at bounding box center [342, 209] width 47 height 15
type input "$520.52"
click at [347, 208] on input "$687.99" at bounding box center [342, 209] width 47 height 5
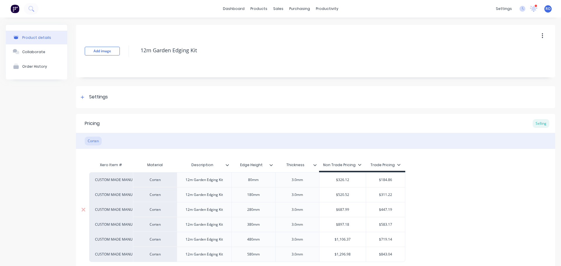
click at [347, 208] on input "$687.99" at bounding box center [342, 209] width 47 height 5
click at [346, 220] on div "$897.18" at bounding box center [342, 224] width 47 height 15
type input "$739.70"
click at [346, 223] on input "$897.18" at bounding box center [342, 224] width 47 height 5
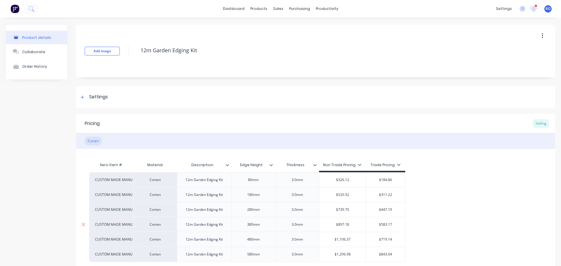
click at [346, 223] on input "$897.18" at bounding box center [342, 224] width 47 height 5
type input "$958.88"
click at [342, 240] on input "$1,106.37" at bounding box center [342, 239] width 47 height 5
type input "$1178.06"
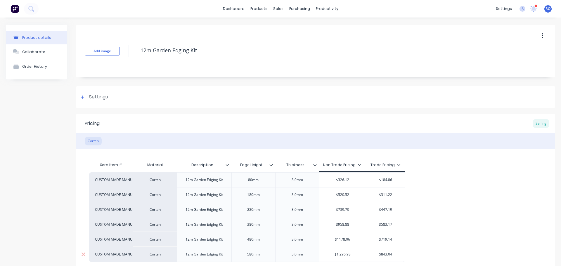
click at [345, 255] on input "$1,296.98" at bounding box center [342, 254] width 47 height 5
type input "$1397.40"
click at [387, 182] on input "$184.86" at bounding box center [385, 179] width 39 height 5
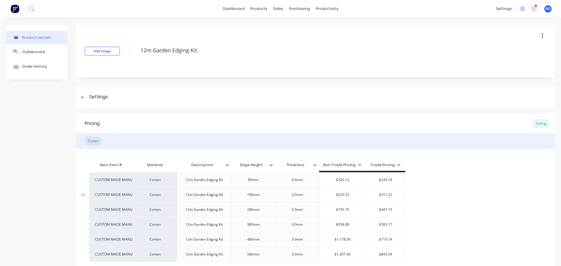
type input "$233.18"
click at [386, 195] on input "$311.22" at bounding box center [385, 194] width 39 height 5
type input "$372.17"
click at [382, 209] on input "$447.19" at bounding box center [385, 209] width 39 height 5
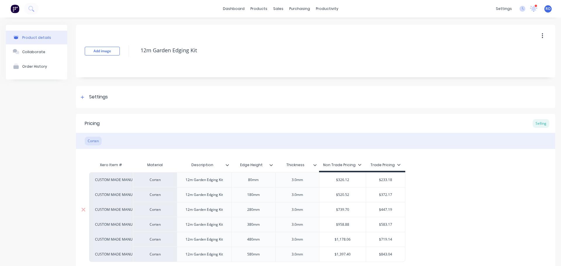
click at [382, 209] on input "$447.19" at bounding box center [385, 209] width 39 height 5
type input "$528.89"
click at [381, 226] on input "$583.17" at bounding box center [385, 224] width 39 height 5
click at [387, 236] on div "$719.14" at bounding box center [385, 239] width 39 height 15
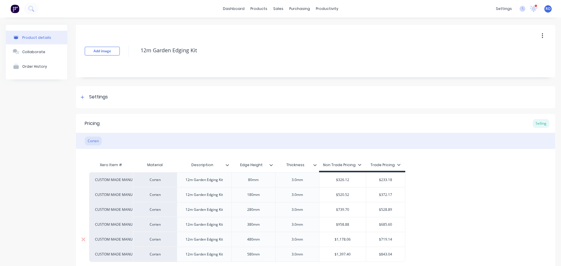
type input "$685.60"
type input "$719.14"
click at [387, 236] on div "$719.14" at bounding box center [385, 239] width 39 height 15
click at [387, 245] on div "$719.14" at bounding box center [385, 239] width 39 height 15
click at [387, 238] on input "$719.14" at bounding box center [385, 239] width 39 height 5
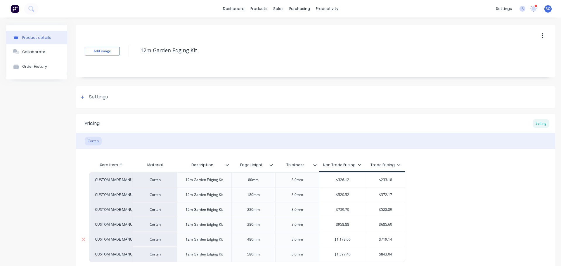
click at [387, 238] on input "$719.14" at bounding box center [385, 239] width 39 height 5
click at [384, 242] on div "$719.14" at bounding box center [385, 239] width 39 height 15
type input "$843.04"
click at [384, 254] on input "$843.04" at bounding box center [385, 254] width 39 height 5
click at [385, 238] on input "$719.14" at bounding box center [385, 239] width 39 height 5
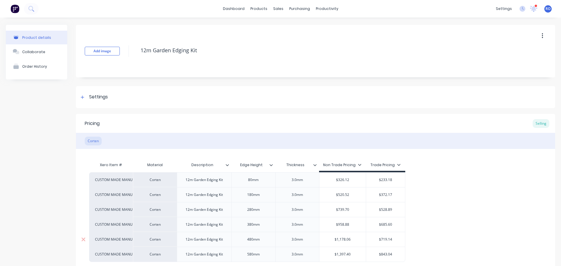
click at [385, 238] on input "$719.14" at bounding box center [385, 239] width 39 height 5
type input "$842.31"
click at [386, 252] on input "$843.04" at bounding box center [385, 254] width 39 height 5
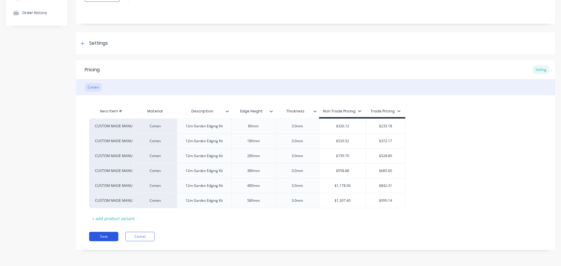
type input "$999.14"
click at [106, 239] on button "Save" at bounding box center [103, 236] width 29 height 9
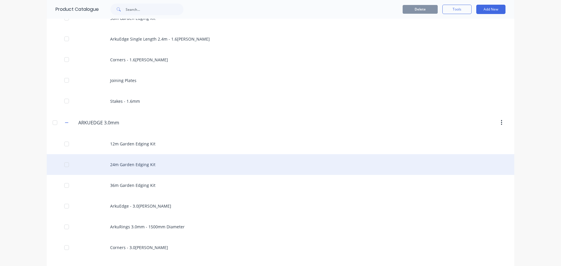
scroll to position [292, 0]
click at [135, 165] on div "24m Garden Edging Kit" at bounding box center [280, 162] width 467 height 21
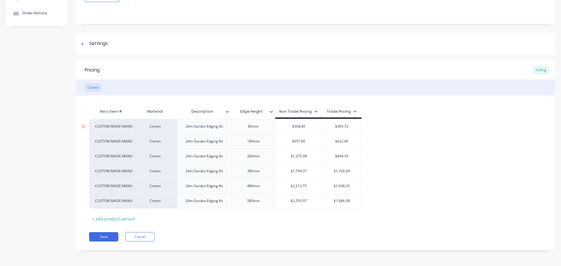
scroll to position [54, 0]
click at [299, 127] on input "$568.80" at bounding box center [298, 126] width 47 height 5
type input "$652.25"
click at [302, 140] on input "$957.60" at bounding box center [298, 140] width 47 height 5
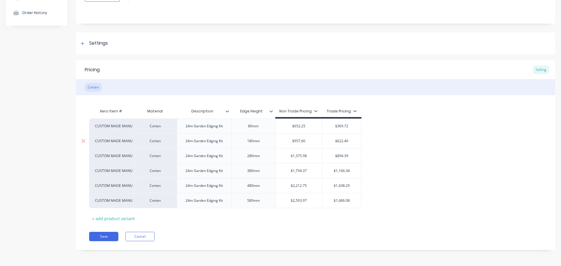
click at [302, 140] on input "$957.60" at bounding box center [298, 140] width 47 height 5
click at [302, 140] on input "$10451.05" at bounding box center [298, 140] width 47 height 5
type input "$1041.05"
click at [299, 158] on input "$1,375.98" at bounding box center [298, 155] width 47 height 5
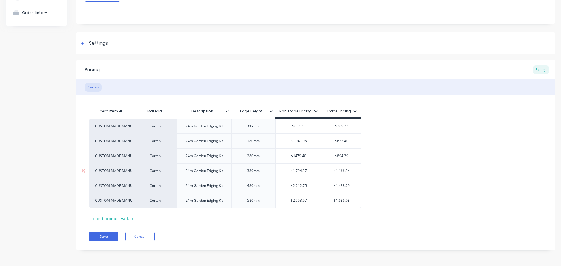
type input "$1479.40"
click at [298, 171] on input "$1,794.37" at bounding box center [298, 170] width 47 height 5
type input "$1917.76"
click at [299, 186] on input "$2,212.75" at bounding box center [298, 185] width 47 height 5
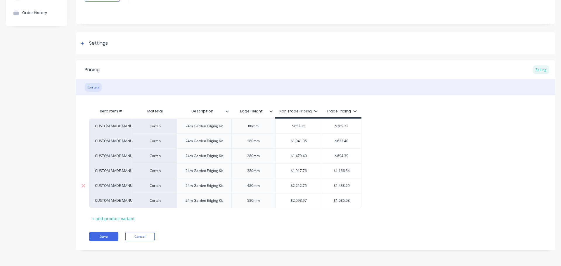
click at [299, 186] on input "$2,212.75" at bounding box center [298, 185] width 47 height 5
click at [299, 198] on div "$2,593.97" at bounding box center [298, 200] width 47 height 15
type input "$2356.11"
type input "$2,593.97"
click at [299, 198] on div "$2,593.97" at bounding box center [298, 200] width 47 height 15
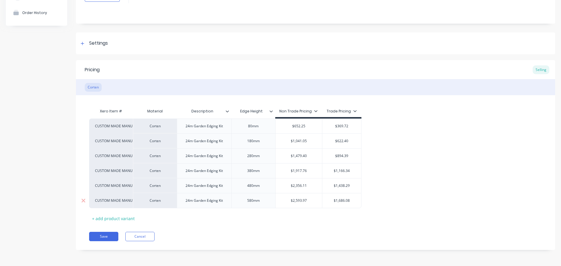
click at [299, 199] on input "$2,593.97" at bounding box center [298, 200] width 47 height 5
drag, startPoint x: 300, startPoint y: 198, endPoint x: 307, endPoint y: 202, distance: 8.2
click at [300, 198] on input "$2,593.97" at bounding box center [298, 200] width 47 height 5
click at [311, 203] on input "$2,593.97" at bounding box center [298, 200] width 47 height 5
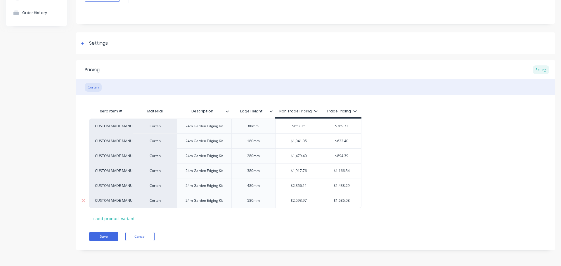
click at [300, 200] on input "$2,593.97" at bounding box center [298, 200] width 47 height 5
type input "$2,356.11"
click at [299, 186] on input "$2,356.11" at bounding box center [298, 185] width 47 height 5
click at [302, 199] on input "$2,593.97" at bounding box center [298, 200] width 47 height 5
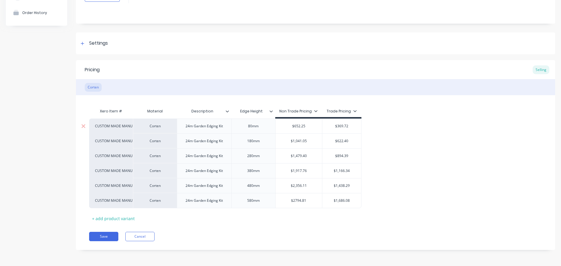
type input "$2794.81"
click at [344, 128] on input "$369.72" at bounding box center [341, 126] width 39 height 5
type input "$466.36"
click at [340, 140] on input "$622.40" at bounding box center [341, 140] width 39 height 5
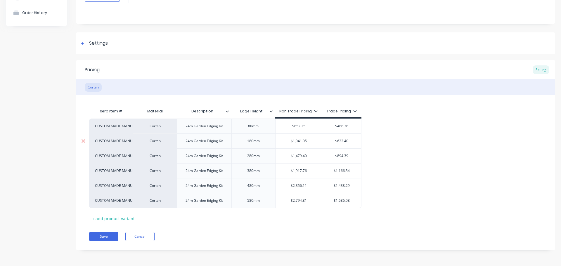
click at [340, 140] on input "$622.40" at bounding box center [341, 140] width 39 height 5
type input "$744.35"
click at [343, 158] on input "$894.39" at bounding box center [341, 155] width 39 height 5
type input "$1057.77"
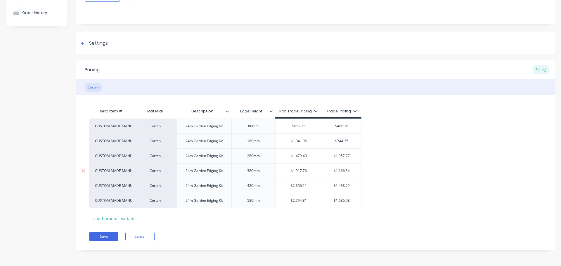
click at [340, 169] on input "$1,166.34" at bounding box center [341, 170] width 39 height 5
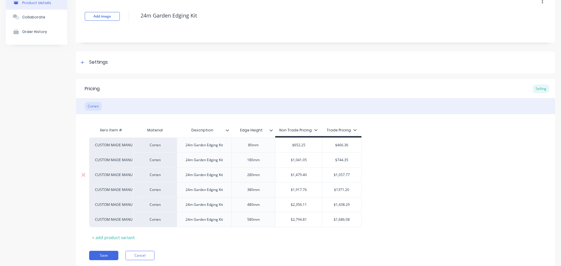
scroll to position [25, 0]
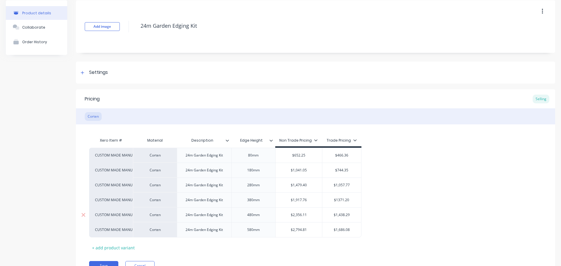
type input "$1371.20"
click at [343, 214] on input "$1,438.29" at bounding box center [341, 214] width 39 height 5
type input "$1684.62"
click at [343, 229] on input "$1,686.08" at bounding box center [341, 229] width 39 height 5
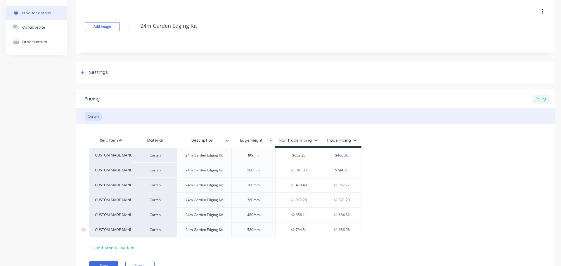
click at [343, 229] on input "$1,686.08" at bounding box center [341, 229] width 39 height 5
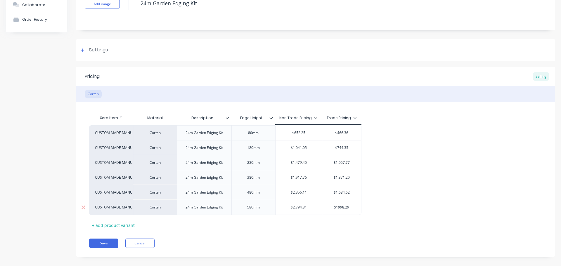
scroll to position [54, 0]
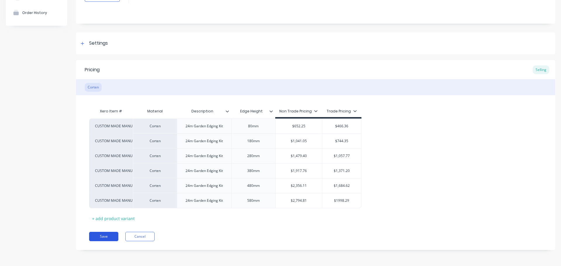
type input "$1998.29"
click at [109, 234] on button "Save" at bounding box center [103, 236] width 29 height 9
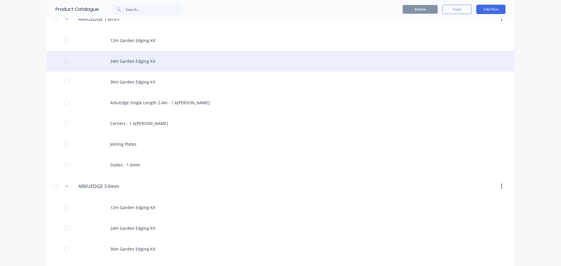
scroll to position [234, 0]
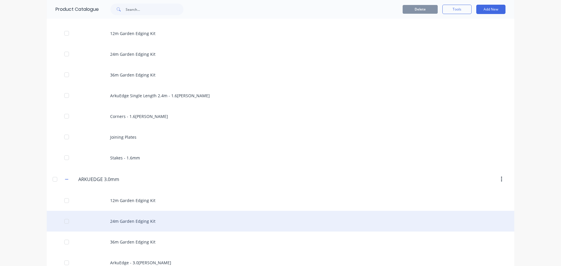
click at [134, 225] on div "24m Garden Edging Kit" at bounding box center [280, 221] width 467 height 21
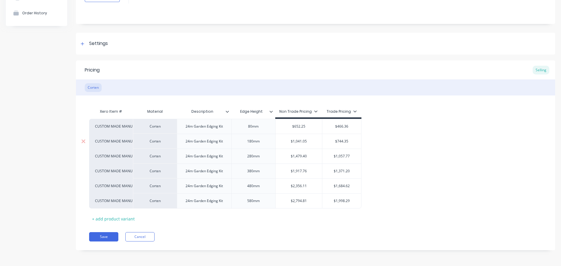
scroll to position [54, 0]
click at [110, 234] on button "Save" at bounding box center [103, 236] width 29 height 9
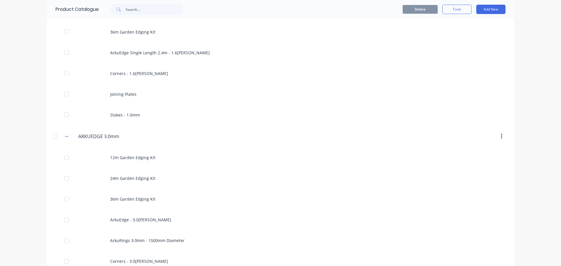
scroll to position [321, 0]
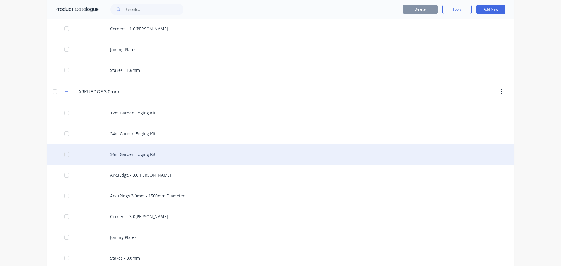
click at [133, 159] on div "36m Garden Edging Kit" at bounding box center [280, 154] width 467 height 21
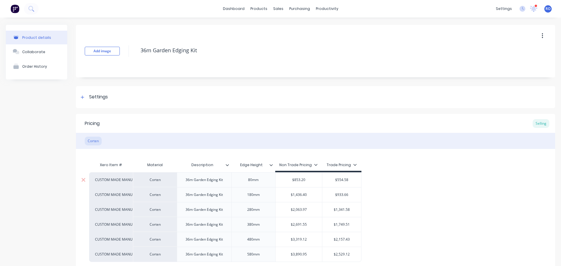
click at [300, 179] on input "$853.20" at bounding box center [298, 179] width 47 height 5
type input "$978.37"
click at [300, 194] on input "$1,436.40" at bounding box center [298, 194] width 47 height 5
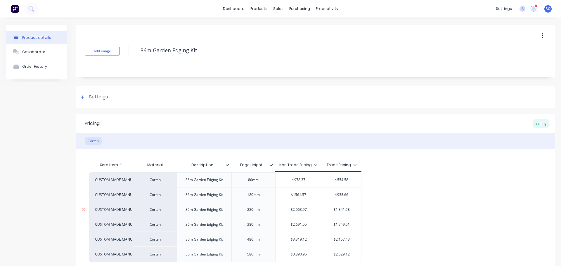
type input "$1561.57"
click at [301, 209] on input "$2,063.97" at bounding box center [298, 209] width 47 height 5
type input "$2219.10"
click at [302, 226] on input "$2,691.55" at bounding box center [298, 224] width 47 height 5
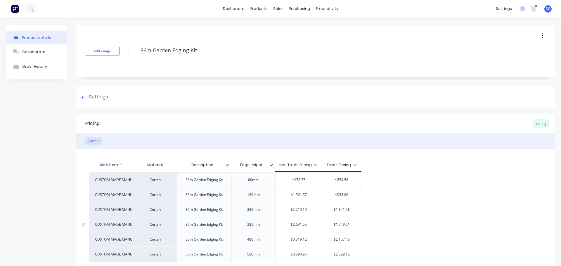
click at [302, 226] on input "$2,691.55" at bounding box center [298, 224] width 47 height 5
type input "$2876.64"
click at [300, 240] on input "$3,319.12" at bounding box center [298, 239] width 47 height 5
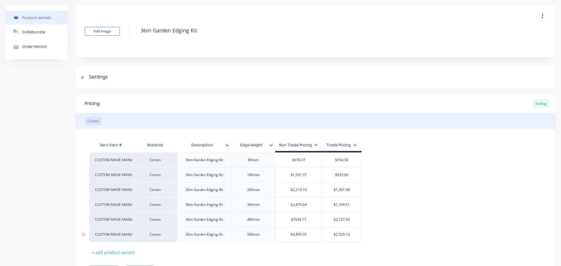
scroll to position [54, 0]
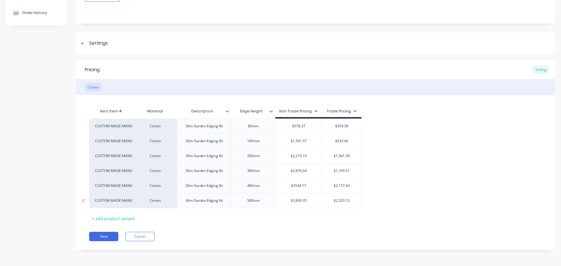
type input "$3534.17"
click at [301, 200] on input "$3,890.95" at bounding box center [298, 200] width 47 height 5
type input "$4192.21"
click at [341, 128] on input "$554.58" at bounding box center [341, 126] width 39 height 5
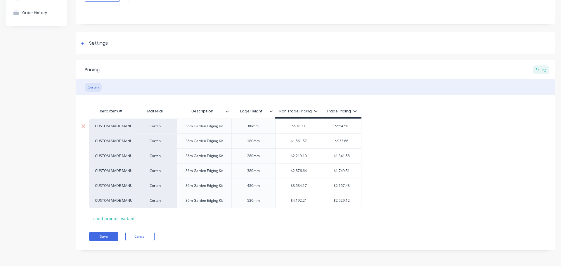
click at [342, 128] on input "$554.58" at bounding box center [341, 126] width 39 height 5
type input "$699.54"
click at [341, 138] on input "$933.66" at bounding box center [341, 140] width 39 height 5
type input "$1116.52"
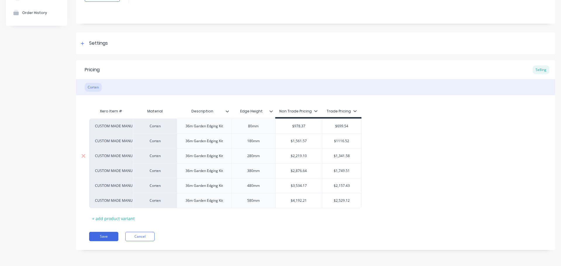
click at [341, 157] on input "$1,341.58" at bounding box center [341, 155] width 39 height 5
type input "$1586.66"
click at [339, 172] on input "$1,749.51" at bounding box center [341, 170] width 39 height 5
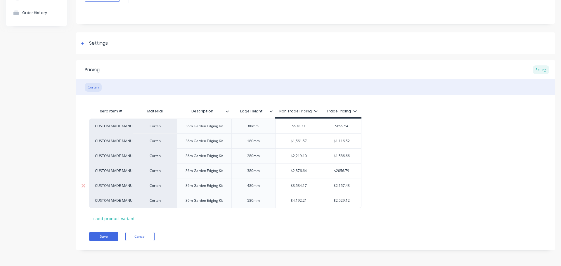
type input "$2056.79"
click at [340, 188] on input "$2,157.43" at bounding box center [341, 185] width 39 height 5
type input "$"
type input "2526.93"
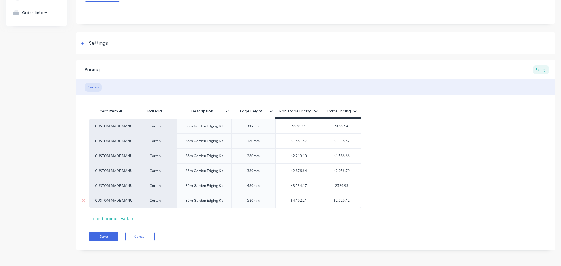
click at [342, 202] on input "$2,529.12" at bounding box center [341, 200] width 39 height 5
type input "$2997.43"
click at [111, 237] on button "Save" at bounding box center [103, 236] width 29 height 9
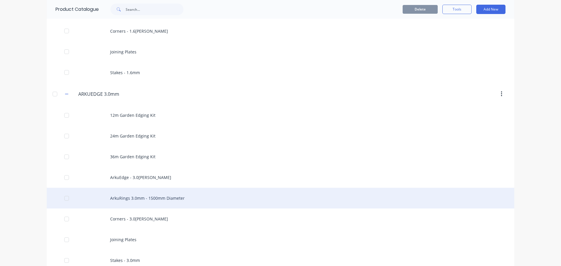
scroll to position [321, 0]
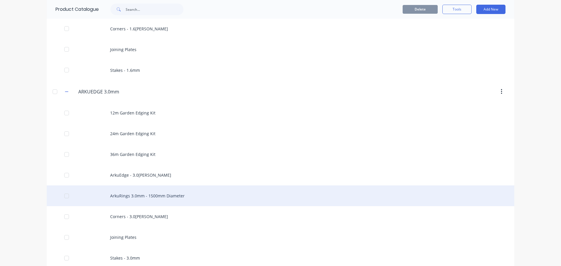
click at [141, 195] on div "ArkuRings 3.0mm - 1500mm Diameter" at bounding box center [280, 196] width 467 height 21
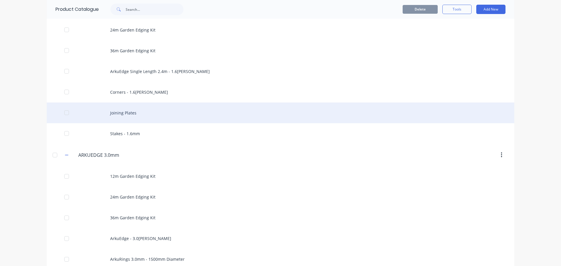
scroll to position [321, 0]
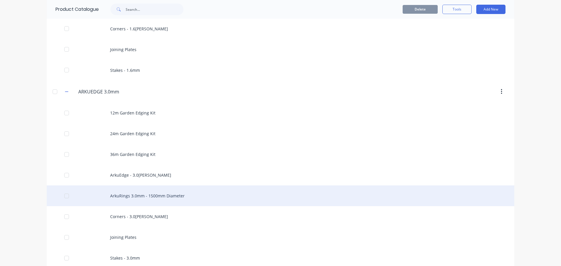
click at [64, 198] on div at bounding box center [67, 196] width 12 height 12
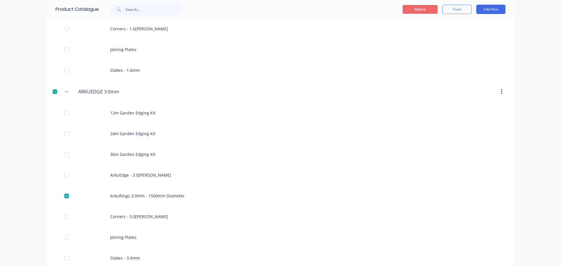
click at [420, 9] on button "Delete" at bounding box center [420, 9] width 35 height 9
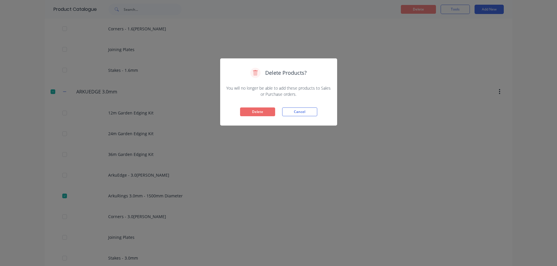
click at [262, 112] on button "Delete" at bounding box center [257, 112] width 35 height 9
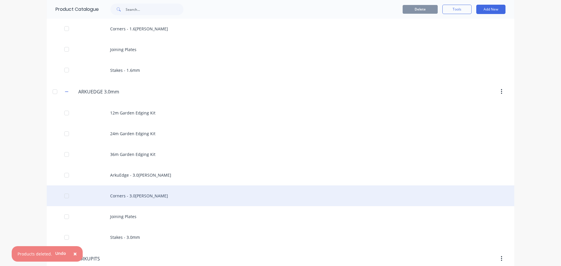
click at [136, 190] on div "Corners - 3.0[PERSON_NAME]" at bounding box center [280, 196] width 467 height 21
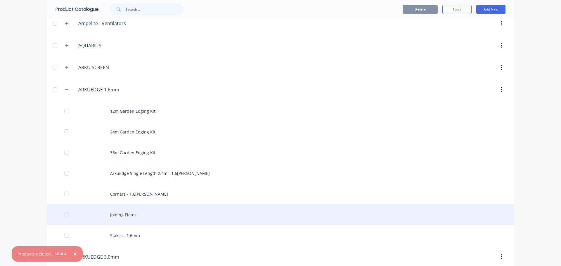
scroll to position [204, 0]
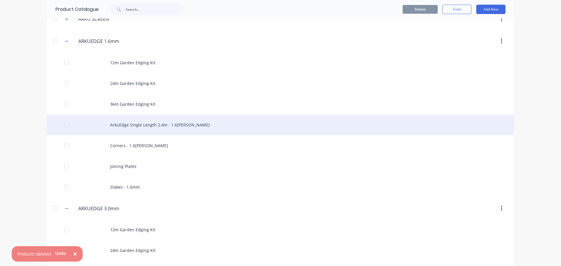
click at [145, 122] on div "ArkuEdge Single Length 2.4m - 1.6[PERSON_NAME]" at bounding box center [280, 125] width 467 height 21
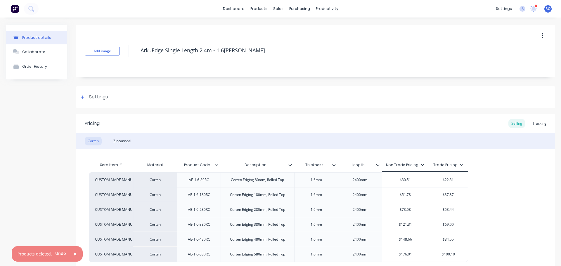
drag, startPoint x: 252, startPoint y: 51, endPoint x: 131, endPoint y: 48, distance: 120.7
click at [131, 48] on div "Add image ArkuEdge Single Length 2.4m - 1.6[PERSON_NAME]" at bounding box center [315, 51] width 479 height 53
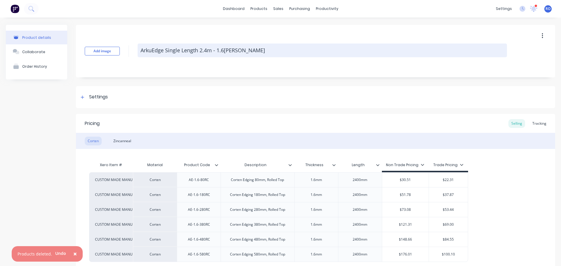
click at [172, 49] on textarea "ArkuEdge Single Length 2.4m - 1.6[PERSON_NAME]" at bounding box center [322, 51] width 369 height 14
drag, startPoint x: 211, startPoint y: 50, endPoint x: 139, endPoint y: 52, distance: 71.9
click at [139, 52] on textarea "ArkuEdge Single Length 2.4m - 1.6[PERSON_NAME]" at bounding box center [322, 51] width 369 height 14
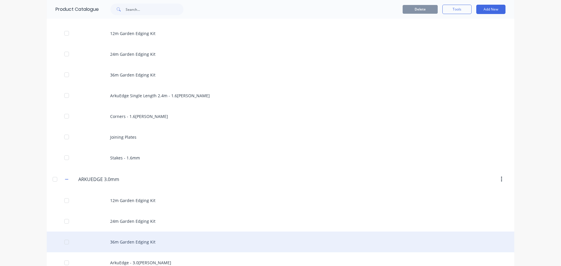
scroll to position [292, 0]
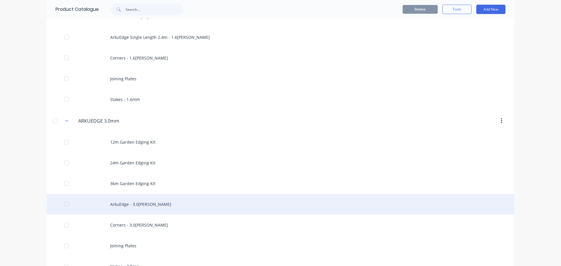
click at [119, 207] on div "ArkuEdge - 3.0[PERSON_NAME]" at bounding box center [280, 204] width 467 height 21
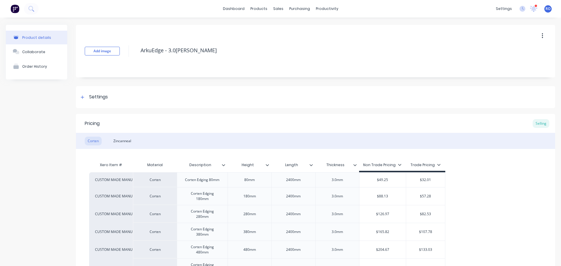
drag, startPoint x: 164, startPoint y: 51, endPoint x: 121, endPoint y: 51, distance: 42.7
click at [121, 51] on div "Add image ArkuEdge - 3.0[PERSON_NAME]" at bounding box center [315, 51] width 479 height 53
paste textarea "Single Length 2.4m"
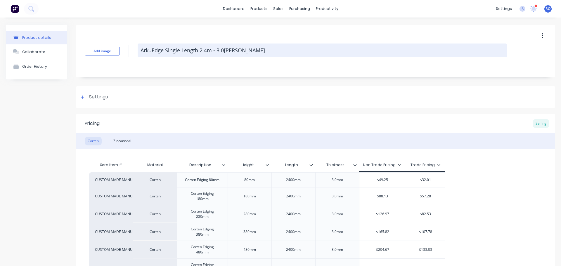
drag, startPoint x: 254, startPoint y: 52, endPoint x: 236, endPoint y: 53, distance: 18.4
click at [236, 53] on textarea "ArkuEdge Single Length 2.4m - 3.0[PERSON_NAME]" at bounding box center [322, 51] width 369 height 14
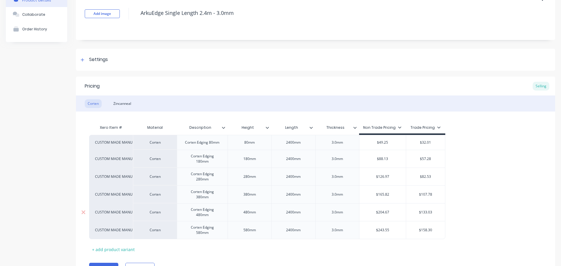
scroll to position [68, 0]
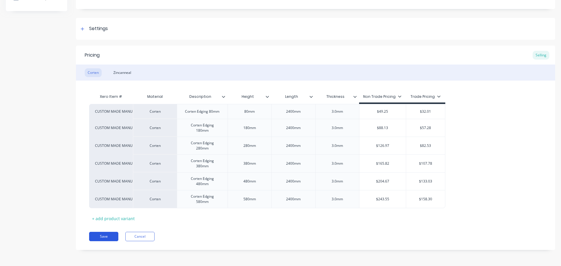
type textarea "ArkuEdge Single Length 2.4m - 3.0mm"
click at [101, 234] on button "Save" at bounding box center [103, 236] width 29 height 9
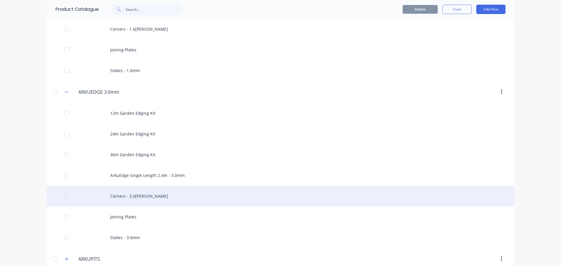
scroll to position [321, 0]
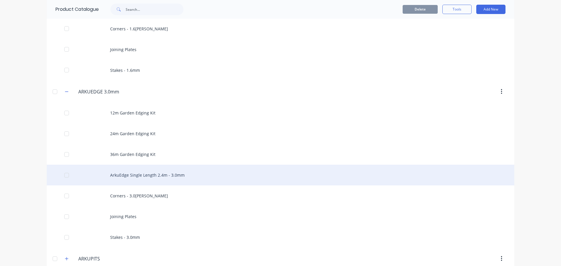
click at [139, 176] on div "ArkuEdge Single Length 2.4m - 3.0mm" at bounding box center [280, 175] width 467 height 21
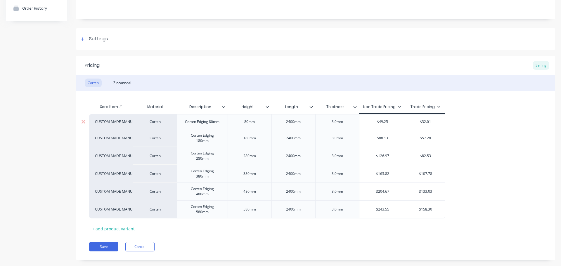
scroll to position [58, 0]
type input "$49.25"
click at [383, 124] on input "$49.25" at bounding box center [382, 121] width 47 height 5
click at [428, 140] on input "$57.28" at bounding box center [425, 137] width 39 height 5
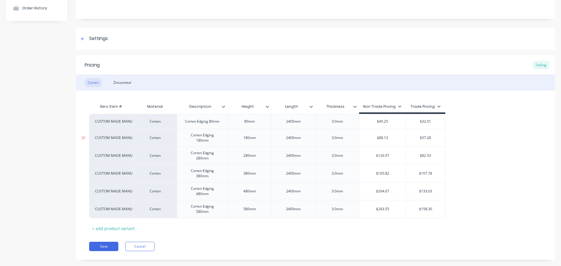
click at [428, 140] on input "$57.28" at bounding box center [425, 137] width 39 height 5
type input "$63.01"
click at [425, 153] on input "$82.53" at bounding box center [425, 155] width 39 height 5
type input "$90.79"
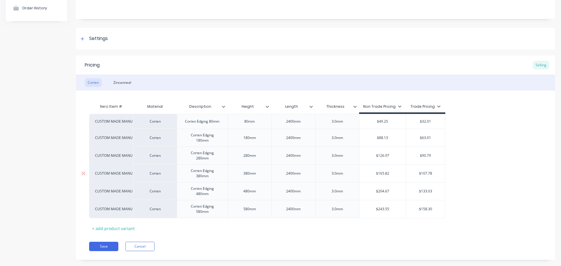
click at [424, 174] on input "$107.78" at bounding box center [425, 173] width 39 height 5
click at [425, 186] on div "$133.03" at bounding box center [425, 191] width 39 height 15
type input "$118.56"
click at [425, 191] on input "$133.03" at bounding box center [425, 191] width 39 height 5
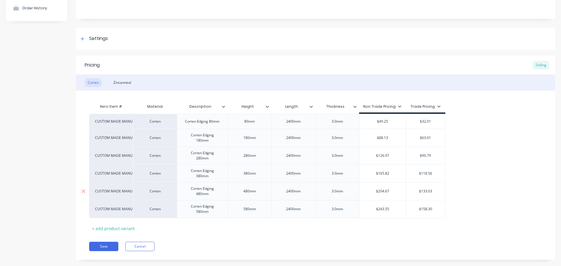
click at [425, 191] on input "$133.03" at bounding box center [425, 191] width 39 height 5
type input "$146.34"
click at [427, 209] on input "$158.30" at bounding box center [425, 209] width 39 height 5
type input "$174.13"
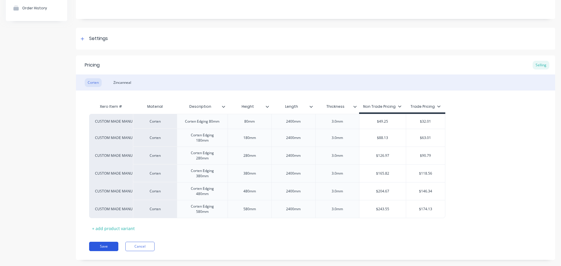
click at [106, 245] on button "Save" at bounding box center [103, 246] width 29 height 9
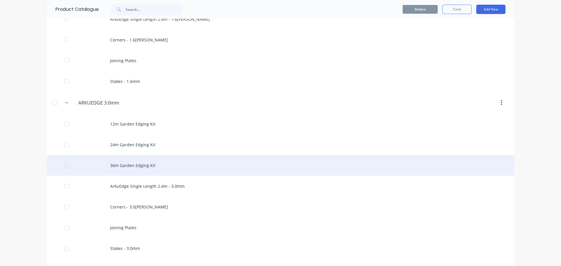
scroll to position [380, 0]
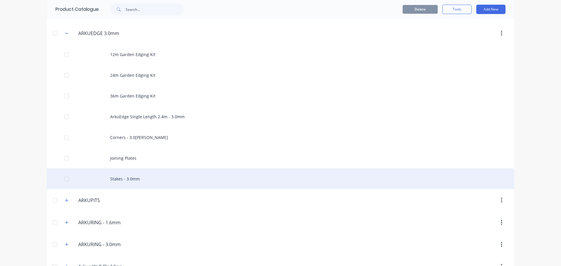
click at [132, 177] on div "Stakes - 3.0mm" at bounding box center [280, 179] width 467 height 21
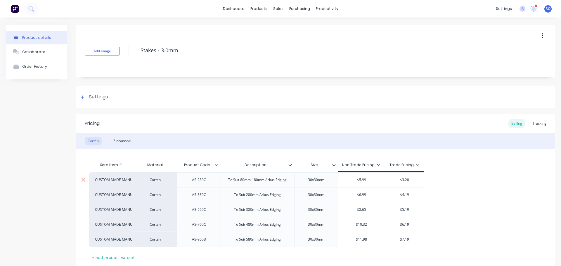
type input "$5.99"
click at [365, 180] on input "$5.99" at bounding box center [361, 179] width 47 height 5
click at [408, 178] on input "$3.20" at bounding box center [404, 179] width 39 height 5
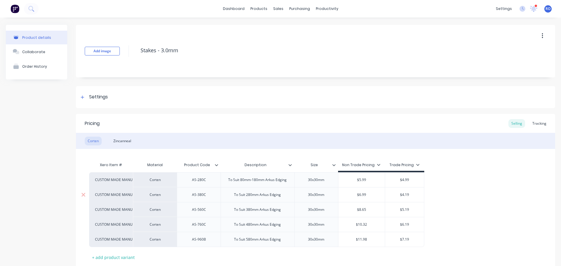
type input "$4.99"
click at [407, 195] on input "$4.19" at bounding box center [404, 194] width 39 height 5
type input "$8.32"
click at [406, 210] on input "$5.19" at bounding box center [404, 209] width 39 height 5
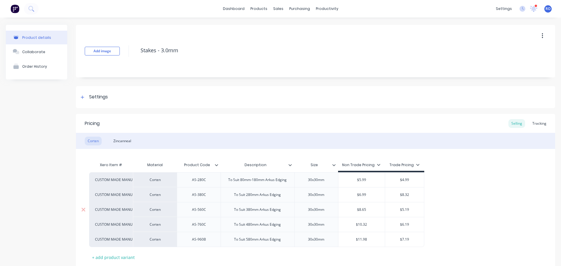
click at [406, 210] on input "$5.19" at bounding box center [404, 209] width 39 height 5
type input "$13.97"
click at [404, 222] on input "$6.19" at bounding box center [404, 224] width 39 height 5
type input "$17.96"
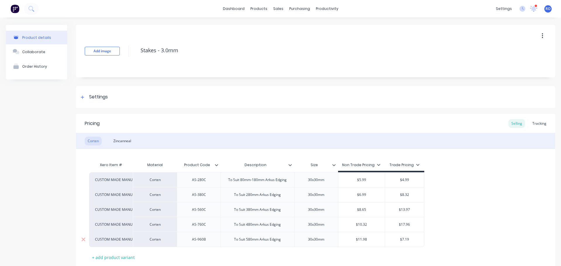
type input "$7.19"
click at [405, 238] on input "$7.19" at bounding box center [404, 239] width 39 height 5
click at [403, 180] on input "$4.99" at bounding box center [404, 179] width 39 height 5
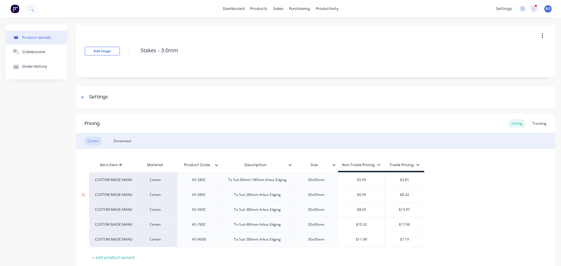
type input "$3.81"
click at [405, 195] on input "$8.32" at bounding box center [404, 194] width 39 height 5
type input "$5.00"
click at [403, 209] on input "$13.97" at bounding box center [404, 209] width 39 height 5
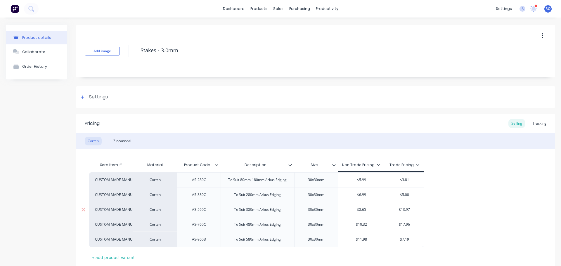
click at [403, 209] on input "$13.97" at bounding box center [404, 209] width 39 height 5
type input "$6.19"
click at [404, 225] on input "$17.96" at bounding box center [404, 224] width 39 height 5
type input "$7.38"
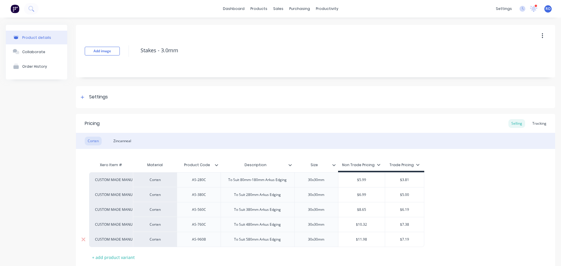
click at [405, 239] on input "$7.19" at bounding box center [404, 239] width 39 height 5
type input "$8.56"
click at [364, 181] on input "$5.99" at bounding box center [361, 179] width 47 height 5
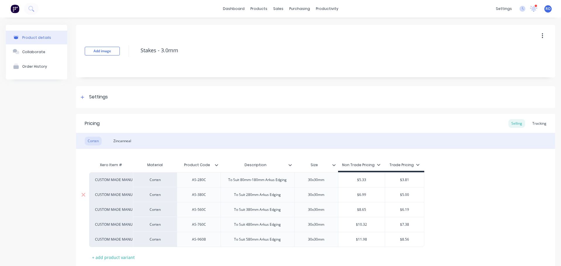
type input "$5.33"
type input "$6.99"
click at [363, 197] on input "$6.99" at bounding box center [361, 194] width 47 height 5
type input "$8.65"
click at [362, 207] on input "$8.65" at bounding box center [361, 209] width 47 height 5
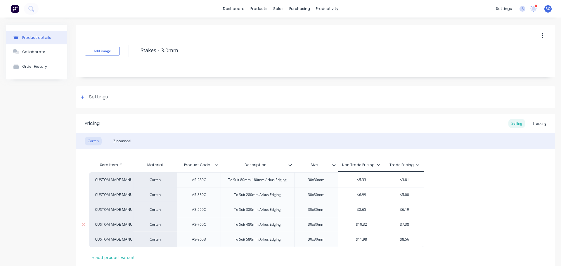
type input "$10.32"
click at [363, 225] on input "$10.32" at bounding box center [361, 224] width 47 height 5
click at [363, 235] on div "$11.98" at bounding box center [361, 239] width 47 height 15
type input "$11.98"
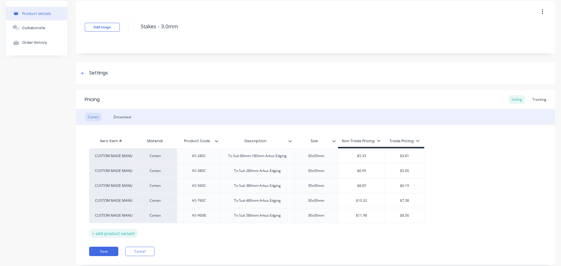
scroll to position [39, 0]
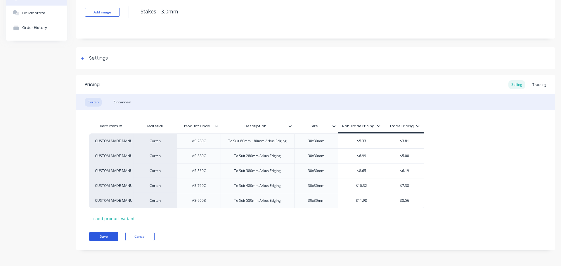
click at [105, 237] on button "Save" at bounding box center [103, 236] width 29 height 9
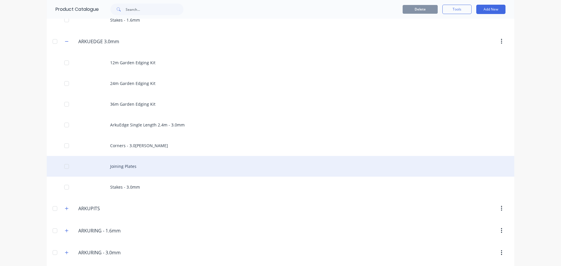
scroll to position [380, 0]
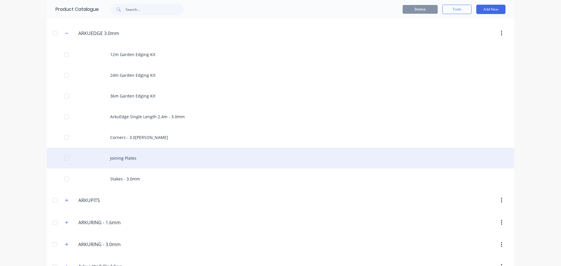
click at [131, 159] on div "Joining Plates" at bounding box center [280, 158] width 467 height 21
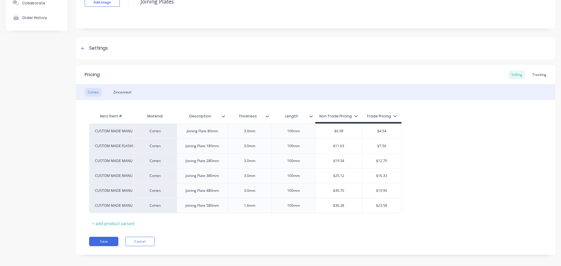
scroll to position [54, 0]
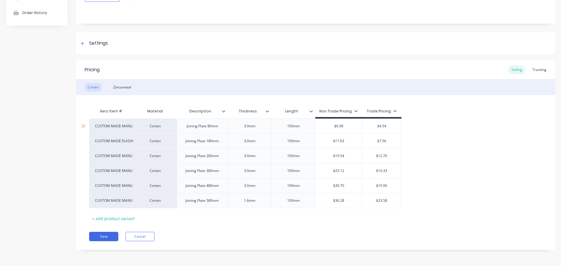
click at [339, 125] on input "$6.98" at bounding box center [338, 126] width 47 height 5
type input "$5.33"
click at [340, 141] on input "$11.63" at bounding box center [338, 140] width 47 height 5
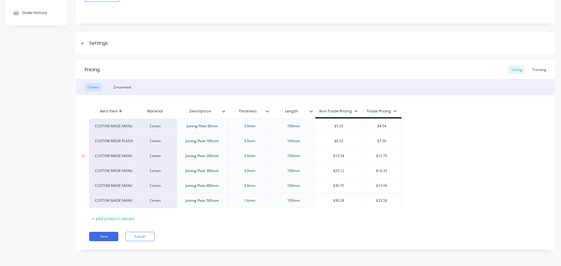
click at [338, 159] on div "$19.54" at bounding box center [338, 156] width 47 height 15
type input "$8.32"
type input "$19.54"
click at [338, 159] on div "$19.54" at bounding box center [338, 156] width 47 height 15
click at [339, 155] on input "$19.54" at bounding box center [338, 155] width 47 height 5
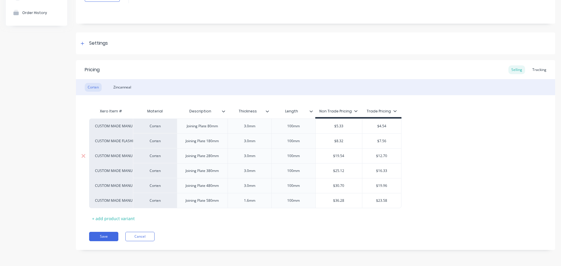
click at [339, 155] on input "$19.54" at bounding box center [338, 155] width 47 height 5
type input "$25.12"
click at [336, 169] on input "$25.12" at bounding box center [338, 170] width 47 height 5
click at [337, 155] on input "$19.54" at bounding box center [338, 155] width 47 height 5
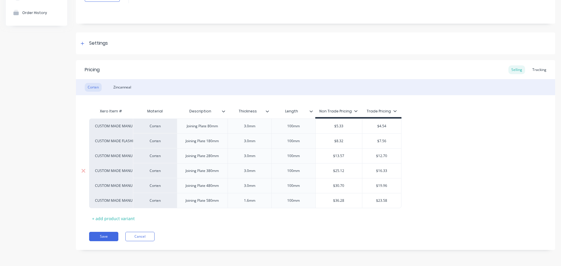
type input "$13.57"
click at [343, 171] on input "$25.12" at bounding box center [338, 170] width 47 height 5
type input "$17.17"
click at [340, 186] on input "$30.70" at bounding box center [338, 185] width 47 height 5
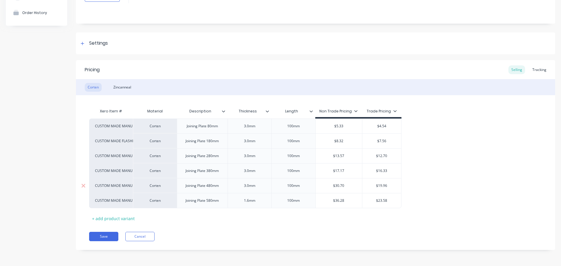
click at [340, 186] on input "$30.70" at bounding box center [338, 185] width 47 height 5
type input "$20.79"
click at [338, 198] on input "$36.28" at bounding box center [338, 200] width 47 height 5
type input "$24.35"
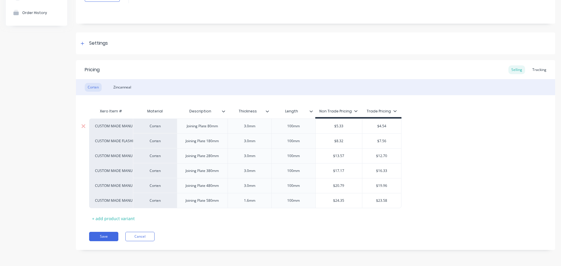
click at [382, 128] on input "$4.54" at bounding box center [381, 126] width 39 height 5
type input "$5.86"
click at [383, 141] on input "$7.56" at bounding box center [381, 140] width 39 height 5
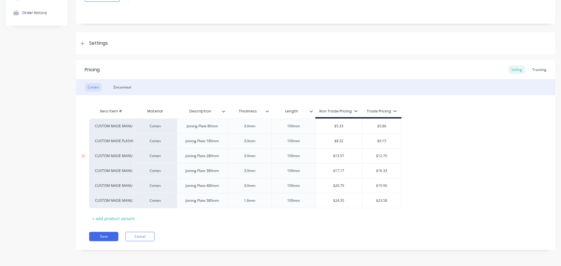
type input "$9.15"
type input "$12.70"
click at [382, 155] on input "$12.70" at bounding box center [381, 155] width 39 height 5
click at [381, 125] on input "$5.86" at bounding box center [381, 126] width 39 height 5
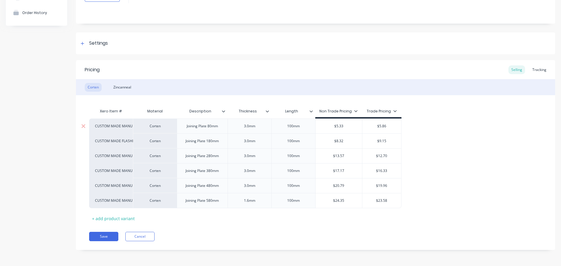
click at [381, 125] on input "$5.86" at bounding box center [381, 126] width 39 height 5
type input "$3.81"
click at [380, 142] on input "$9.15" at bounding box center [381, 140] width 39 height 5
type input "$5.95"
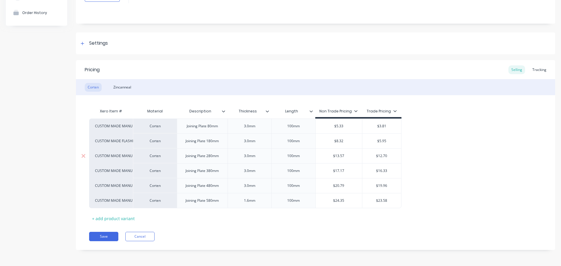
click at [381, 154] on input "$12.70" at bounding box center [381, 155] width 39 height 5
type input "$9.71"
click at [380, 172] on input "$16.33" at bounding box center [381, 170] width 39 height 5
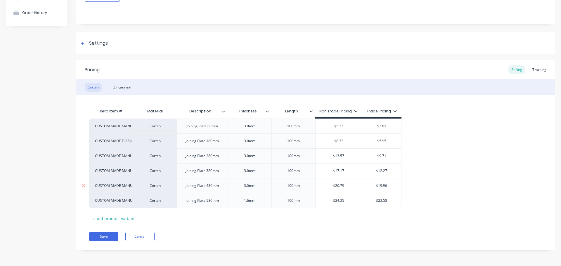
type input "$12.27"
click at [384, 184] on input "$19.96" at bounding box center [381, 185] width 39 height 5
type input "$14.84"
click at [386, 202] on input "$23.58" at bounding box center [381, 200] width 39 height 5
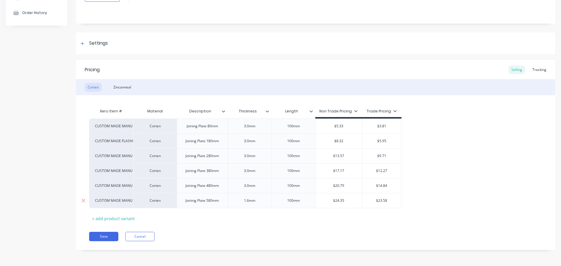
click at [386, 202] on input "$23.58" at bounding box center [381, 200] width 39 height 5
type input "$17.41"
click at [107, 233] on button "Save" at bounding box center [103, 236] width 29 height 9
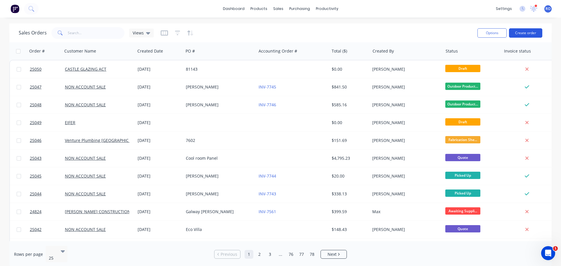
click at [518, 36] on button "Create order" at bounding box center [525, 32] width 33 height 9
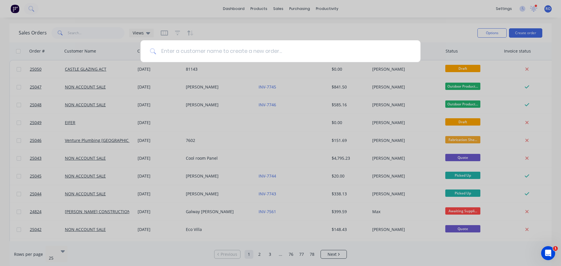
click at [195, 48] on input at bounding box center [283, 51] width 255 height 22
type input "non"
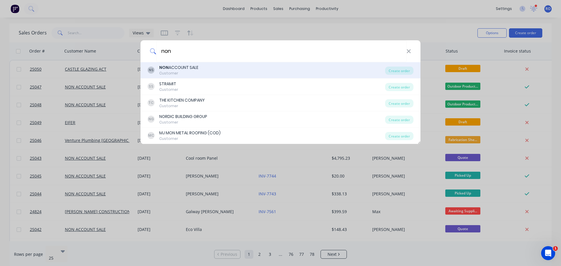
click at [190, 67] on div "NON ACCOUNT SALE" at bounding box center [178, 68] width 39 height 6
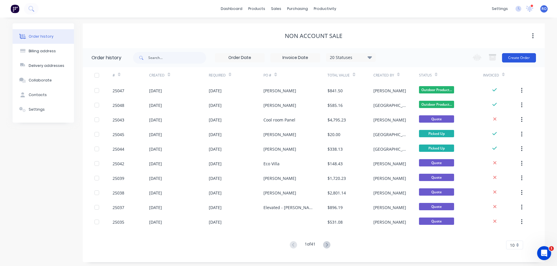
click at [508, 57] on button "Create Order" at bounding box center [519, 57] width 34 height 9
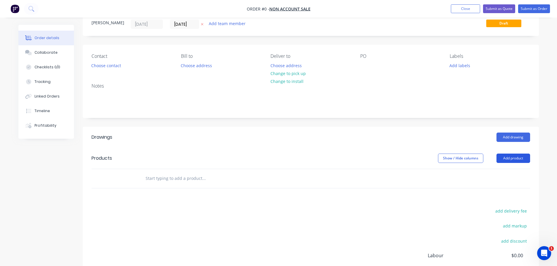
scroll to position [29, 0]
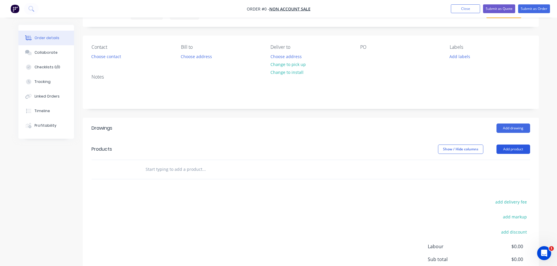
click at [506, 146] on button "Add product" at bounding box center [513, 149] width 34 height 9
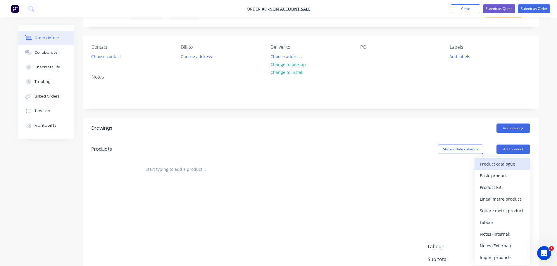
click at [488, 162] on div "Product catalogue" at bounding box center [501, 164] width 45 height 8
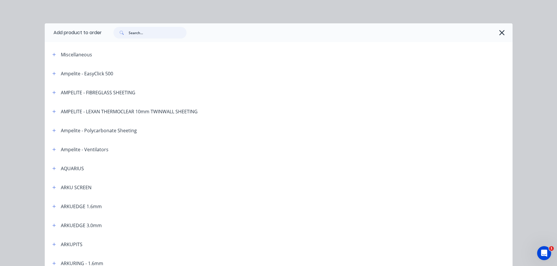
click at [135, 31] on input "text" at bounding box center [158, 33] width 58 height 12
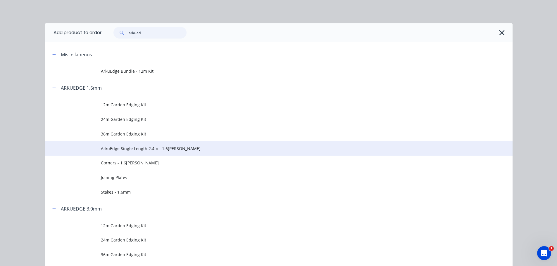
type input "arkued"
click at [133, 151] on span "ArkuEdge Single Length 2.4m - 1.6[PERSON_NAME]" at bounding box center [265, 148] width 329 height 6
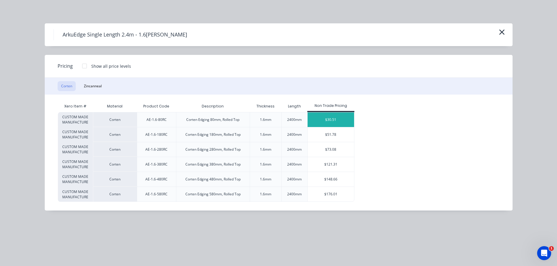
click at [325, 115] on div "$30.51" at bounding box center [330, 119] width 46 height 15
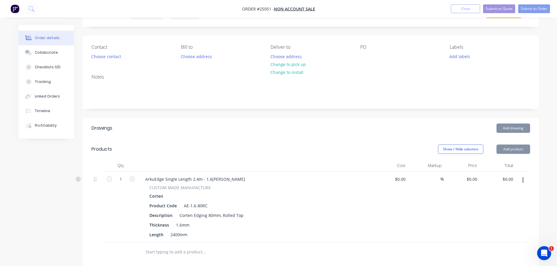
type input "$30.51"
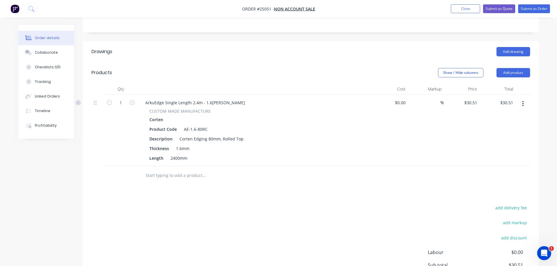
scroll to position [117, 0]
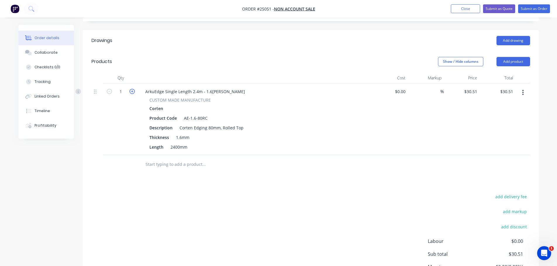
click at [131, 93] on icon "button" at bounding box center [131, 91] width 5 height 5
type input "2"
type input "$61.02"
click at [131, 93] on icon "button" at bounding box center [131, 91] width 5 height 5
type input "3"
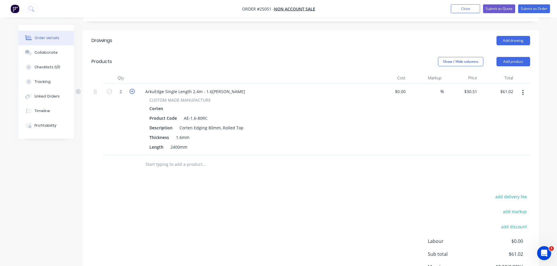
type input "$91.53"
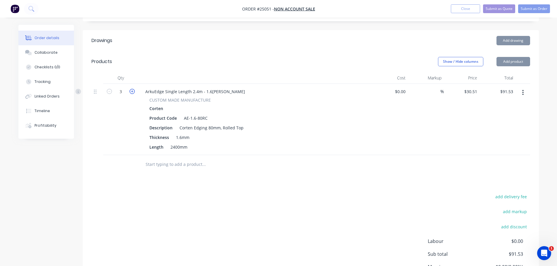
click at [131, 93] on icon "button" at bounding box center [131, 91] width 5 height 5
type input "4"
type input "$122.04"
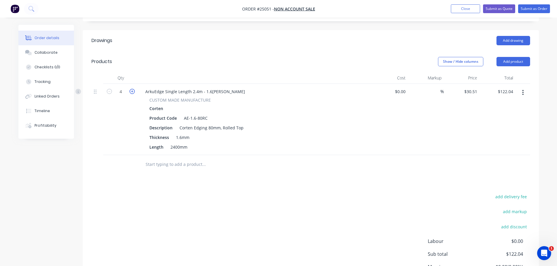
click at [131, 93] on icon "button" at bounding box center [131, 91] width 5 height 5
type input "5"
type input "$152.55"
click at [519, 64] on button "Add product" at bounding box center [513, 61] width 34 height 9
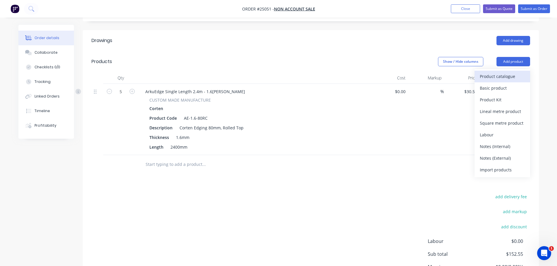
click at [509, 77] on div "Product catalogue" at bounding box center [501, 76] width 45 height 8
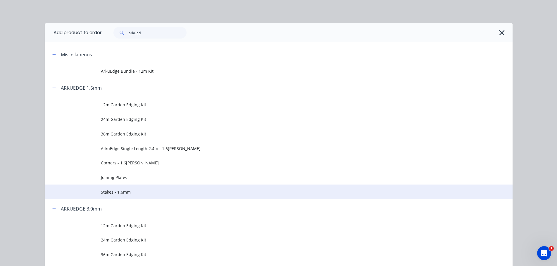
click at [126, 188] on td "Stakes - 1.6mm" at bounding box center [306, 192] width 411 height 15
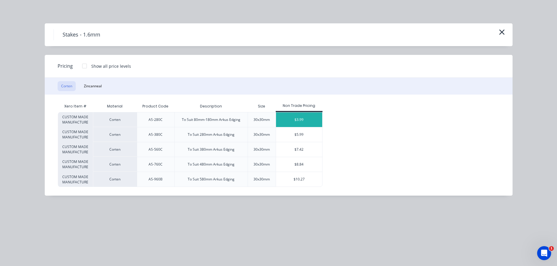
click at [297, 120] on div "$3.99" at bounding box center [299, 119] width 46 height 15
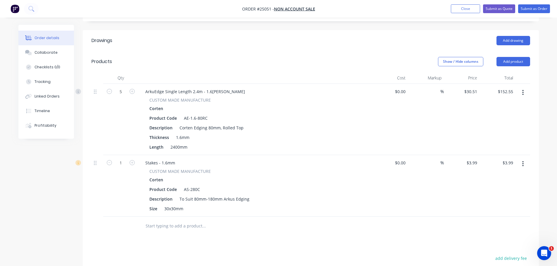
scroll to position [146, 0]
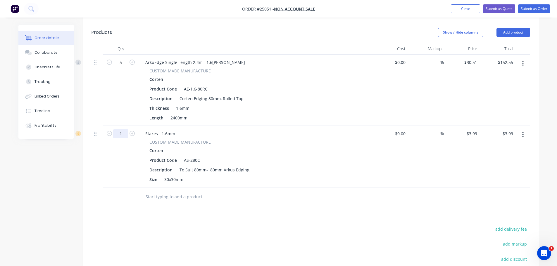
click at [120, 134] on input "1" at bounding box center [120, 133] width 15 height 9
type input "15"
type input "$59.85"
click at [122, 62] on input "5" at bounding box center [120, 62] width 15 height 9
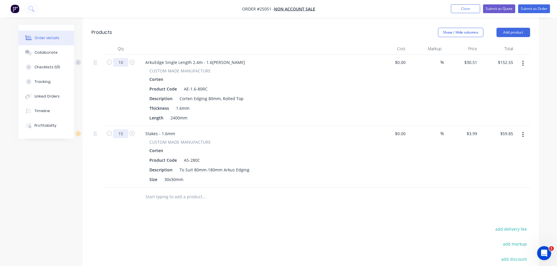
type input "10"
type input "$305.10"
click at [122, 134] on input "15" at bounding box center [120, 133] width 15 height 9
click at [120, 134] on input "15" at bounding box center [120, 133] width 15 height 9
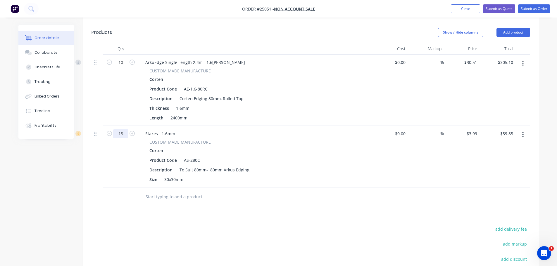
click at [120, 134] on input "15" at bounding box center [120, 133] width 15 height 9
type input "30"
type input "$119.70"
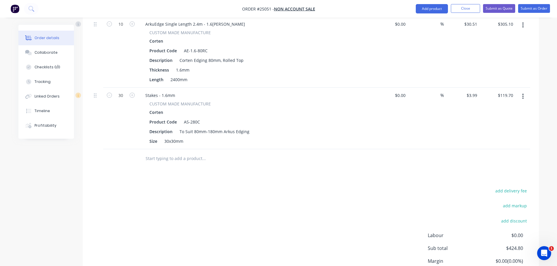
scroll to position [235, 0]
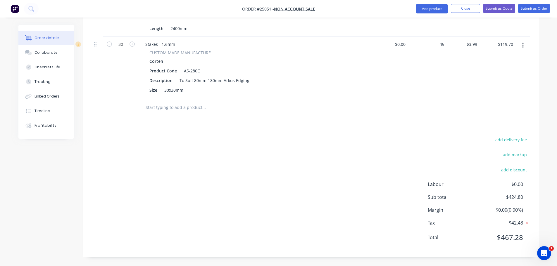
click at [122, 142] on div "add delivery fee add markup add discount Labour $0.00 Sub total $424.80 Margin …" at bounding box center [310, 192] width 438 height 113
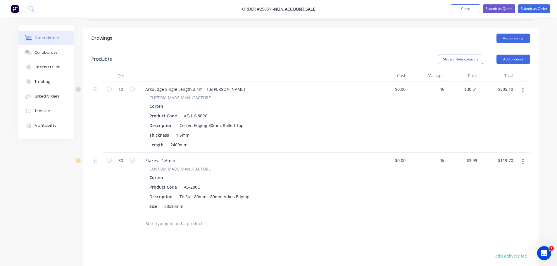
scroll to position [119, 0]
click at [124, 89] on input "10" at bounding box center [120, 90] width 15 height 9
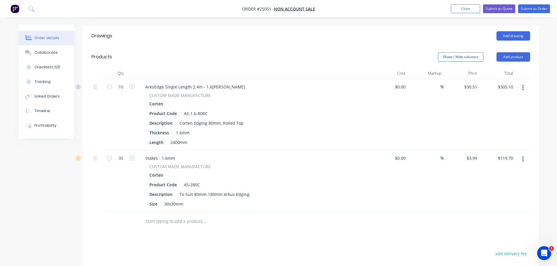
scroll to position [89, 0]
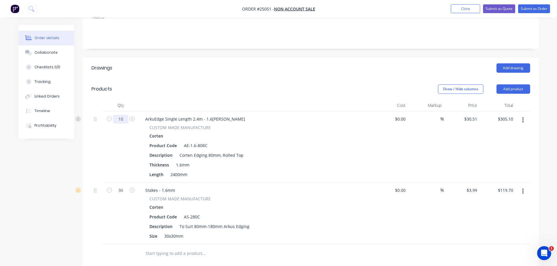
click at [122, 119] on input "10" at bounding box center [120, 119] width 15 height 9
click at [118, 143] on div "10" at bounding box center [120, 146] width 35 height 71
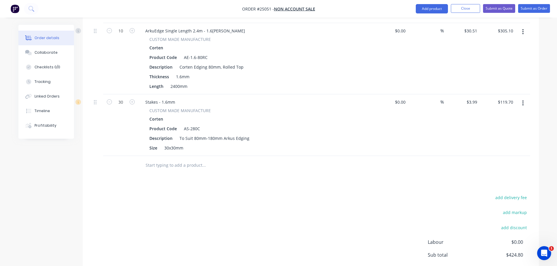
scroll to position [177, 0]
click at [120, 30] on input "10" at bounding box center [120, 31] width 15 height 9
type input "15"
type input "$457.65"
click at [121, 104] on input "30" at bounding box center [120, 102] width 15 height 9
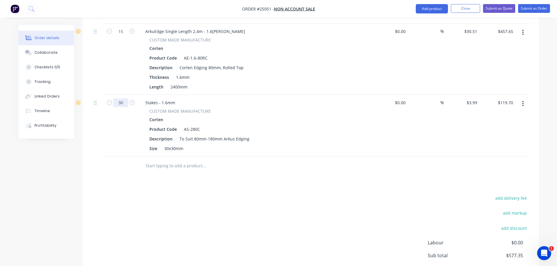
click at [121, 104] on input "30" at bounding box center [120, 102] width 15 height 9
type input "45"
type input "$179.55"
click at [127, 145] on div "45" at bounding box center [120, 126] width 35 height 62
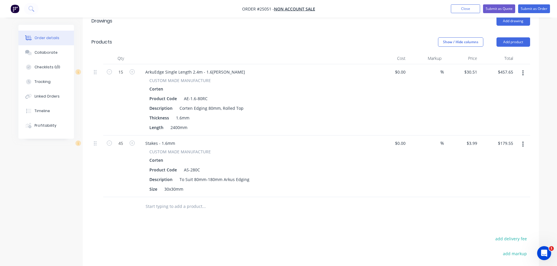
scroll to position [119, 0]
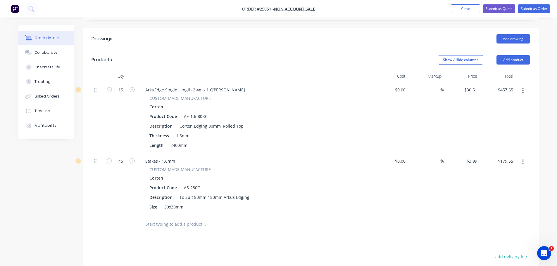
click at [522, 91] on icon "button" at bounding box center [522, 90] width 1 height 5
click at [496, 110] on div "Edit" at bounding box center [501, 106] width 45 height 8
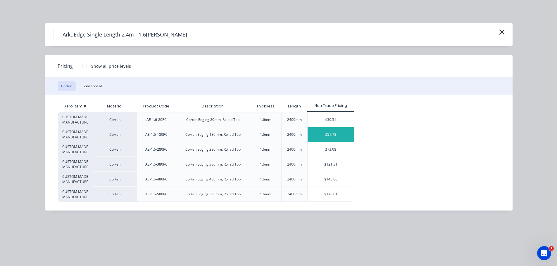
click at [329, 132] on div "$51.78" at bounding box center [330, 134] width 46 height 15
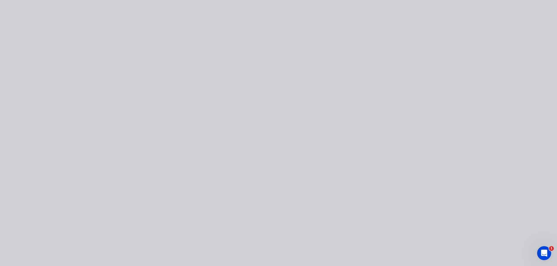
type input "$51.78"
type input "$776.70"
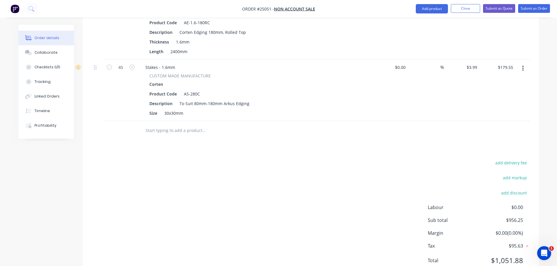
scroll to position [177, 0]
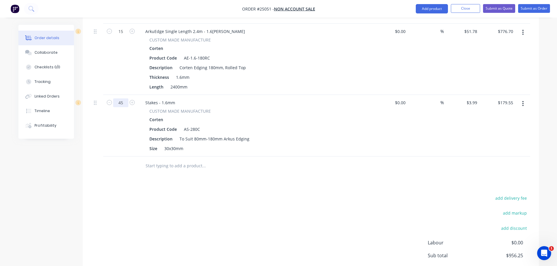
click at [119, 103] on input "45" at bounding box center [120, 102] width 15 height 9
type input "30"
type input "$119.70"
click at [124, 32] on input "15" at bounding box center [120, 31] width 15 height 9
type input "10"
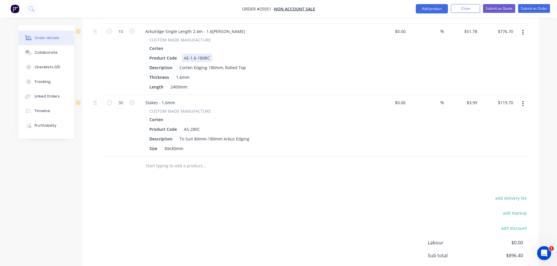
click at [287, 62] on div "Product Code AE-1.6-180RC" at bounding box center [254, 58] width 214 height 8
type input "$517.80"
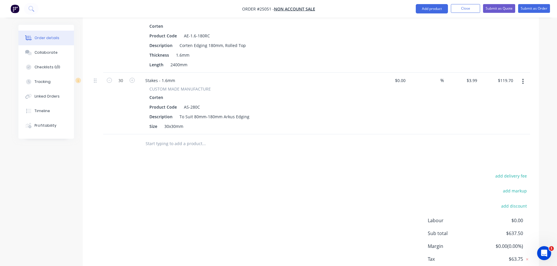
scroll to position [235, 0]
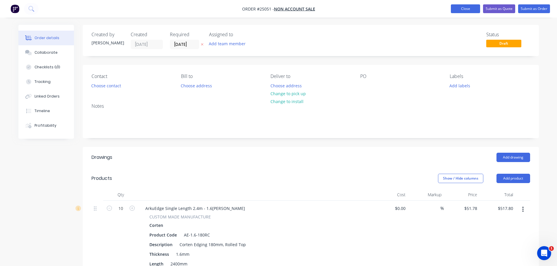
click at [456, 11] on button "Close" at bounding box center [464, 8] width 29 height 9
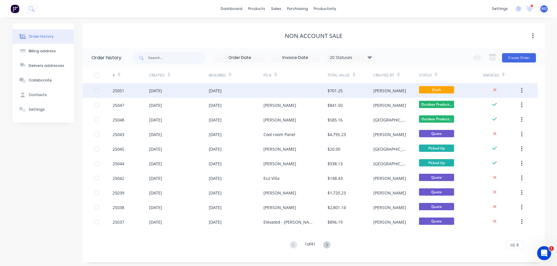
click at [518, 91] on button "button" at bounding box center [521, 90] width 14 height 11
click at [489, 106] on div "Archive" at bounding box center [500, 106] width 45 height 8
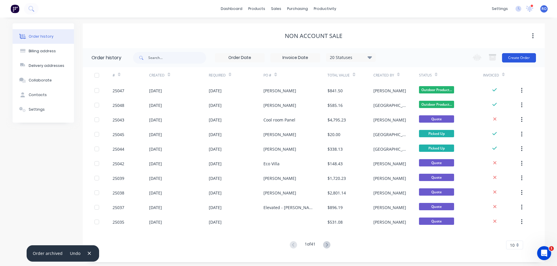
click at [514, 58] on button "Create Order" at bounding box center [519, 57] width 34 height 9
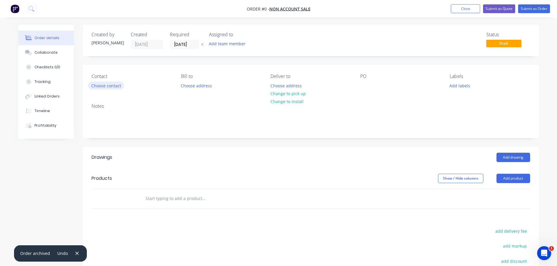
click at [94, 86] on button "Choose contact" at bounding box center [106, 86] width 36 height 8
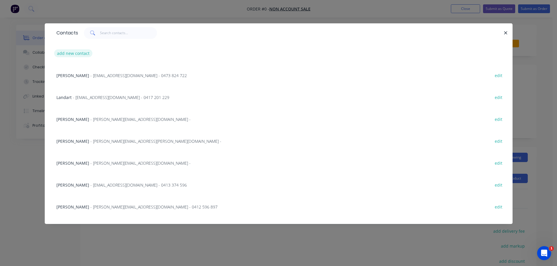
click at [72, 52] on button "add new contact" at bounding box center [73, 53] width 39 height 8
select select "AU"
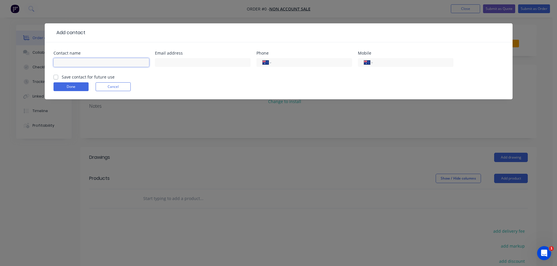
click at [107, 63] on input "text" at bounding box center [101, 62] width 96 height 9
drag, startPoint x: 53, startPoint y: 63, endPoint x: 49, endPoint y: 63, distance: 4.1
click at [49, 63] on div "Contact name matt Email address Phone International Afghanistan Åland Islands A…" at bounding box center [278, 70] width 467 height 57
click at [81, 59] on input "matt" at bounding box center [101, 62] width 96 height 9
drag, startPoint x: 66, startPoint y: 63, endPoint x: 37, endPoint y: 64, distance: 29.2
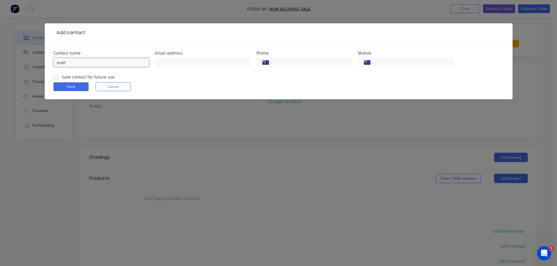
click at [37, 64] on div "Add contact Contact name matt Email address Phone International Afghanistan Åla…" at bounding box center [278, 133] width 557 height 266
type input "Matt Breis"
click at [197, 66] on input "text" at bounding box center [203, 62] width 96 height 9
click at [196, 62] on input "text" at bounding box center [203, 62] width 96 height 9
drag, startPoint x: 196, startPoint y: 60, endPoint x: 191, endPoint y: 61, distance: 5.3
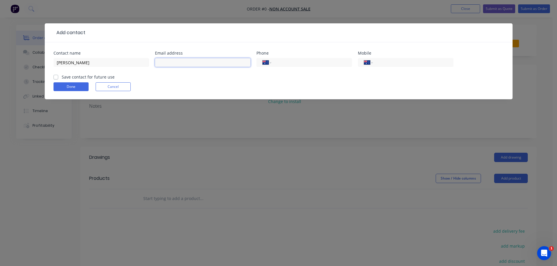
click at [196, 60] on input "text" at bounding box center [203, 62] width 96 height 9
paste input "matthewbreis@gmail.com"
type input "matthewbreis@gmail.com"
click at [386, 63] on input "tel" at bounding box center [412, 62] width 70 height 7
paste input "0406 493 492"
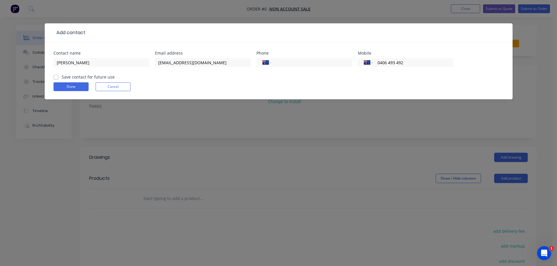
type input "0406 493 492"
click at [62, 77] on label "Save contact for future use" at bounding box center [88, 77] width 53 height 6
click at [57, 77] on input "Save contact for future use" at bounding box center [55, 77] width 5 height 6
checkbox input "true"
click at [63, 84] on button "Done" at bounding box center [70, 86] width 35 height 9
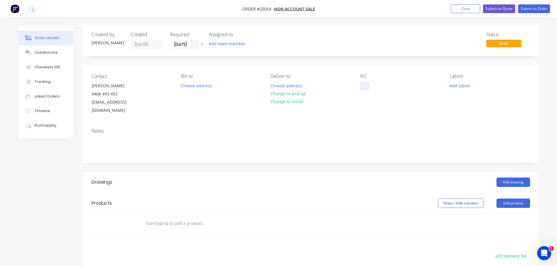
click at [363, 84] on div at bounding box center [364, 86] width 9 height 8
click at [514, 199] on button "Add product" at bounding box center [513, 203] width 34 height 9
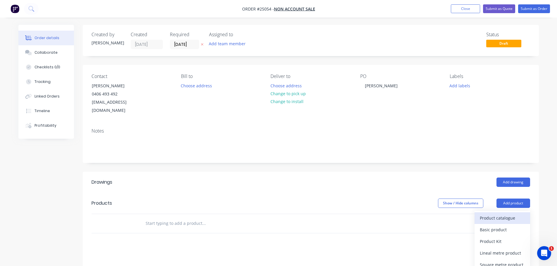
click at [503, 214] on div "Product catalogue" at bounding box center [501, 218] width 45 height 8
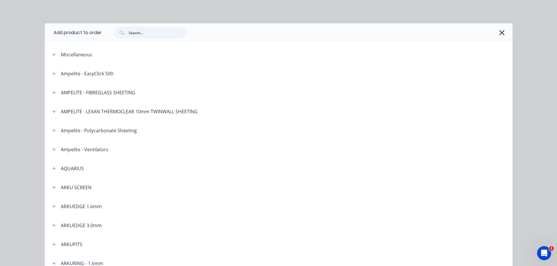
click at [131, 36] on input "text" at bounding box center [158, 33] width 58 height 12
type input "Custom Made"
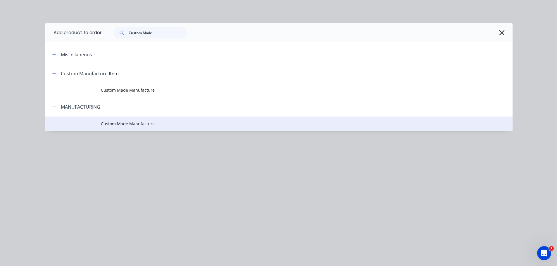
click at [138, 122] on span "Custom Made Manufacture" at bounding box center [265, 124] width 329 height 6
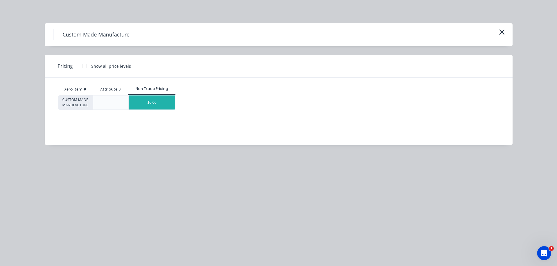
click at [149, 104] on div "$0.00" at bounding box center [152, 103] width 46 height 14
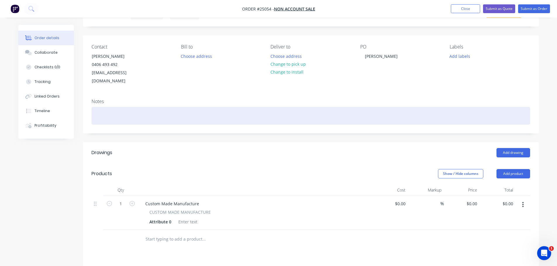
scroll to position [29, 0]
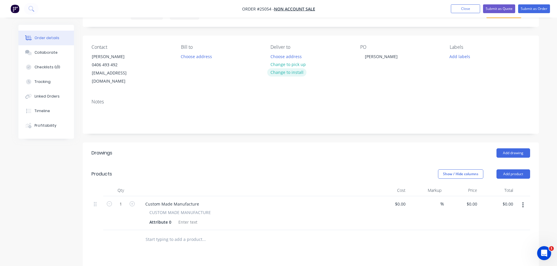
click at [293, 74] on button "Change to install" at bounding box center [286, 72] width 39 height 8
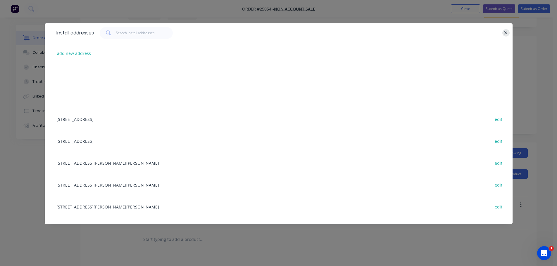
click at [503, 33] on button "button" at bounding box center [505, 32] width 7 height 7
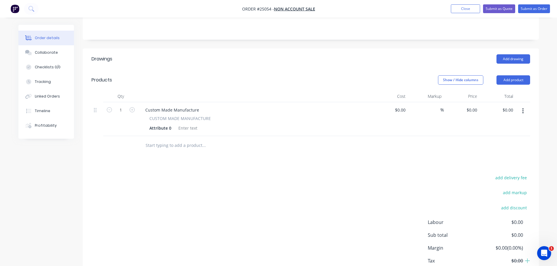
scroll to position [146, 0]
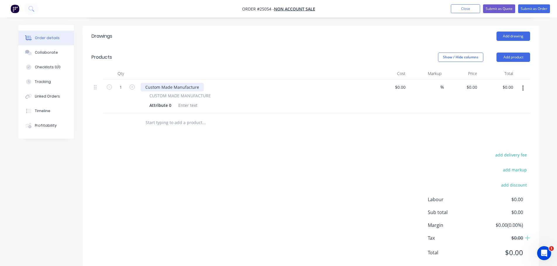
click at [180, 83] on div "Custom Made Manufacture" at bounding box center [172, 87] width 63 height 8
click at [211, 83] on div "Onsite Welding of Garden Edging, full face welds" at bounding box center [193, 87] width 105 height 8
click at [239, 83] on div "Onsite Welding of Garden Edging, Full face welds" at bounding box center [194, 87] width 106 height 8
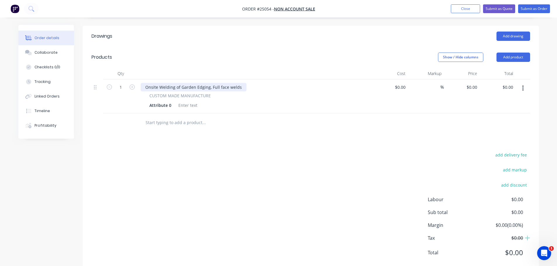
click at [219, 83] on div "Onsite Welding of Garden Edging, Full face welds" at bounding box center [194, 87] width 106 height 8
drag, startPoint x: 220, startPoint y: 80, endPoint x: 210, endPoint y: 80, distance: 9.3
click at [210, 83] on div "Onsite Welding of Garden Edging, Full Face welds" at bounding box center [194, 87] width 106 height 8
click at [229, 83] on div "Onsite Welding of Garden Edging, Full welds" at bounding box center [189, 87] width 96 height 8
click at [201, 83] on div "Onsite Welding of Garden Edging, Full welds along joins approx 130 Welds" at bounding box center [218, 87] width 155 height 8
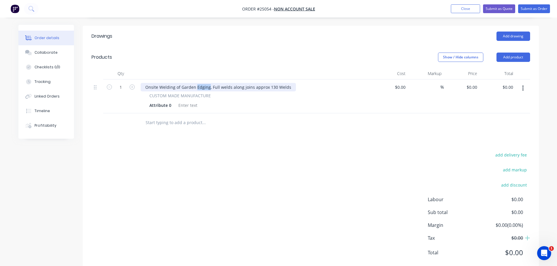
click at [201, 83] on div "Onsite Welding of Garden Edging, Full welds along joins approx 130 Welds" at bounding box center [218, 87] width 155 height 8
copy div "Onsite Welding of Garden Edging, Full welds along joins approx 130 Welds"
click at [162, 101] on div "Attribute 0" at bounding box center [160, 105] width 27 height 8
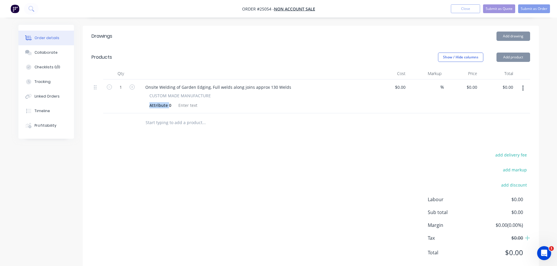
click at [162, 101] on div "Attribute 0" at bounding box center [160, 105] width 27 height 8
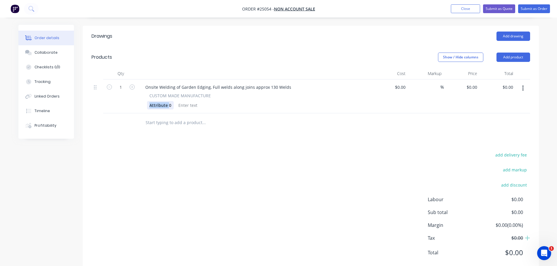
click at [163, 101] on div "Attribute 0" at bounding box center [160, 105] width 27 height 8
click at [164, 83] on div "Onsite Welding of Garden Edging, Full welds along joins approx 130 Welds" at bounding box center [218, 87] width 155 height 8
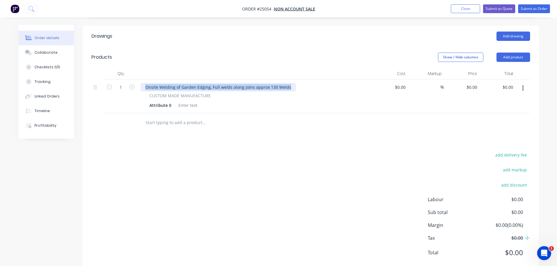
click at [164, 83] on div "Onsite Welding of Garden Edging, Full welds along joins approx 130 Welds" at bounding box center [218, 87] width 155 height 8
click at [147, 83] on div "Onsite Welding of Garden Edging, Full welds along joins approx 130 Welds" at bounding box center [218, 87] width 155 height 8
click at [145, 83] on div "Onsite Welding of Garden Edging, Full welds along joins approx 130 Welds" at bounding box center [218, 87] width 155 height 8
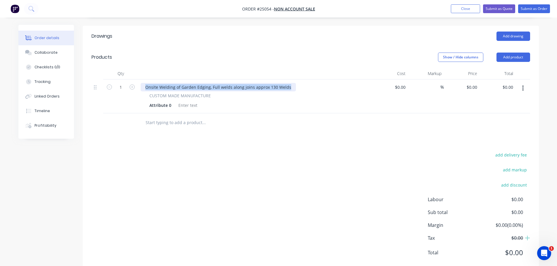
click at [145, 83] on div "Onsite Welding of Garden Edging, Full welds along joins approx 130 Welds" at bounding box center [218, 87] width 155 height 8
click at [403, 83] on input at bounding box center [404, 87] width 7 height 8
click at [200, 83] on div "Onsite Welding - Day Charge" at bounding box center [174, 87] width 66 height 8
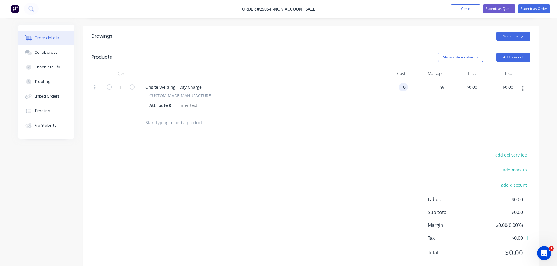
click at [404, 83] on input "0" at bounding box center [404, 87] width 7 height 8
type input "$1,650.00"
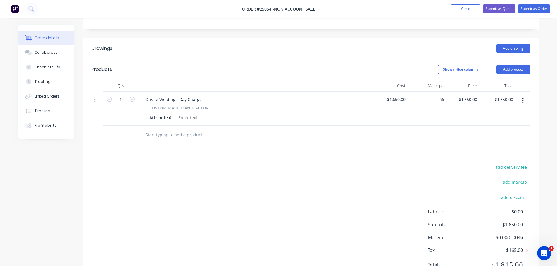
scroll to position [124, 0]
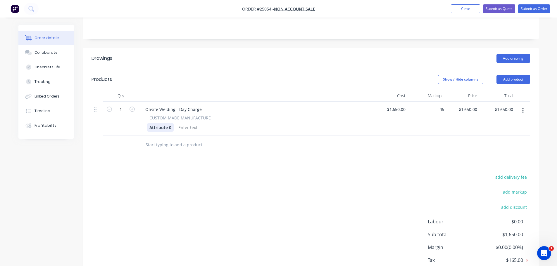
click at [164, 123] on div "Attribute 0" at bounding box center [160, 127] width 27 height 8
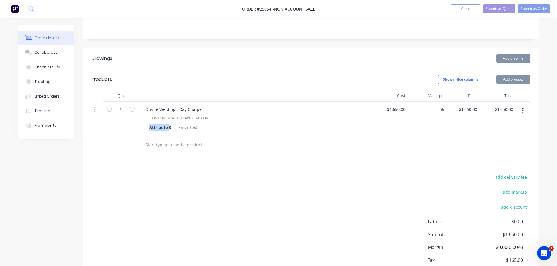
click at [164, 123] on div "Attribute 0" at bounding box center [160, 127] width 27 height 8
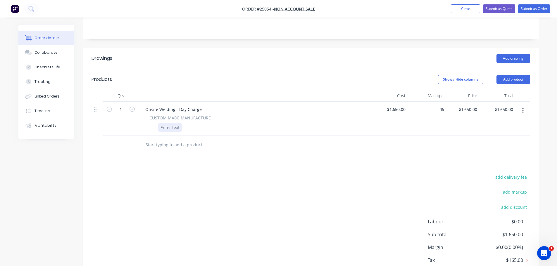
click at [223, 123] on div at bounding box center [254, 127] width 214 height 8
click at [197, 150] on div "Drawings Add drawing Products Show / Hide columns Add product Qty Cost Markup P…" at bounding box center [311, 171] width 456 height 247
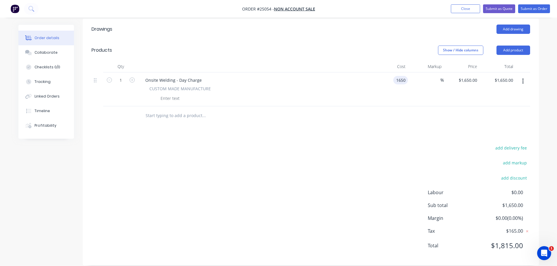
click at [402, 76] on input "1650" at bounding box center [401, 80] width 12 height 8
type input "$1,500.00"
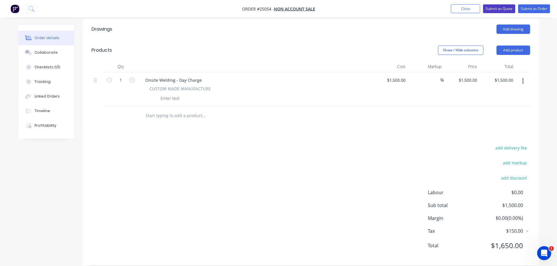
click at [498, 11] on button "Submit as Quote" at bounding box center [499, 8] width 32 height 9
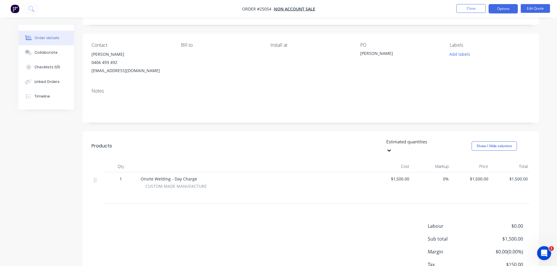
scroll to position [0, 0]
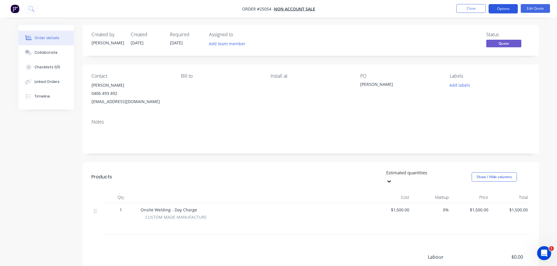
click at [498, 7] on button "Options" at bounding box center [502, 8] width 29 height 9
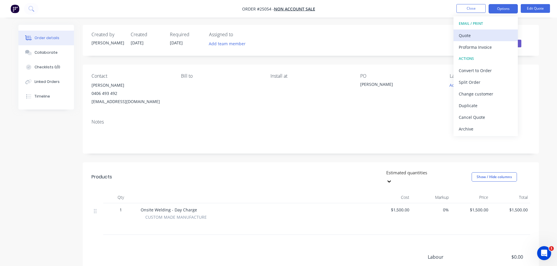
click at [481, 38] on div "Quote" at bounding box center [485, 35] width 54 height 8
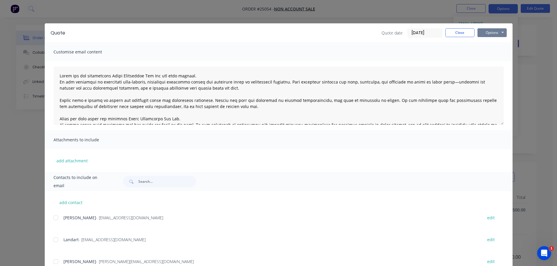
click at [487, 31] on button "Options" at bounding box center [491, 32] width 29 height 9
click at [487, 44] on button "Preview" at bounding box center [495, 43] width 37 height 10
click at [461, 34] on button "Close" at bounding box center [459, 32] width 29 height 9
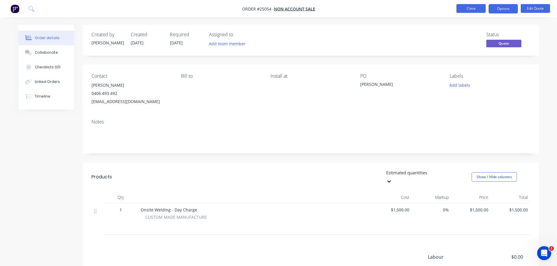
click at [475, 7] on button "Close" at bounding box center [470, 8] width 29 height 9
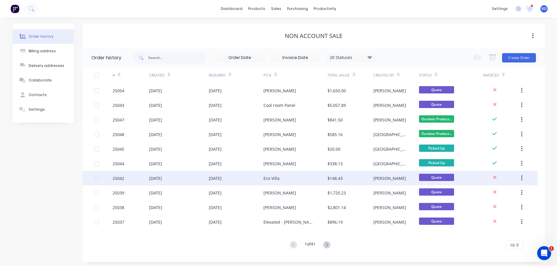
click at [279, 175] on div "Eco Villa" at bounding box center [295, 178] width 64 height 15
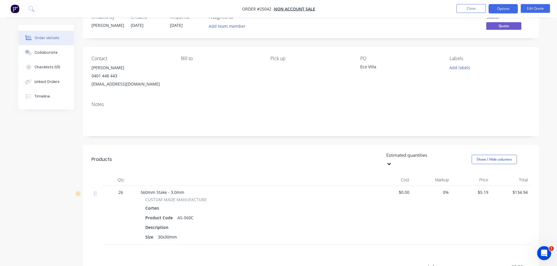
scroll to position [29, 0]
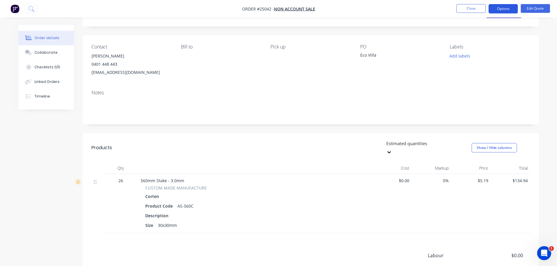
click at [507, 6] on button "Options" at bounding box center [502, 8] width 29 height 9
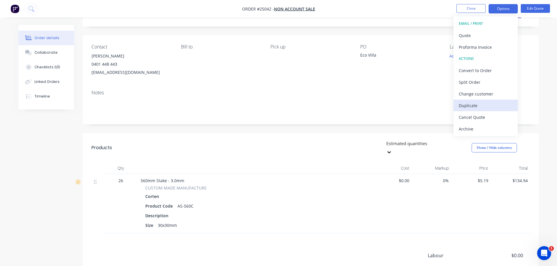
click at [474, 105] on div "Duplicate" at bounding box center [485, 105] width 54 height 8
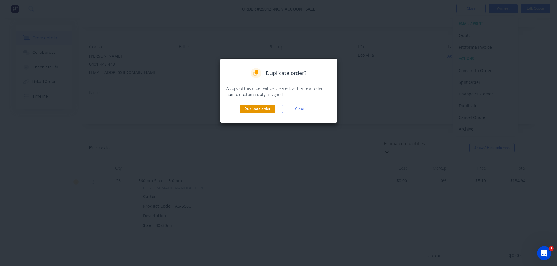
click at [266, 109] on button "Duplicate order" at bounding box center [257, 109] width 35 height 9
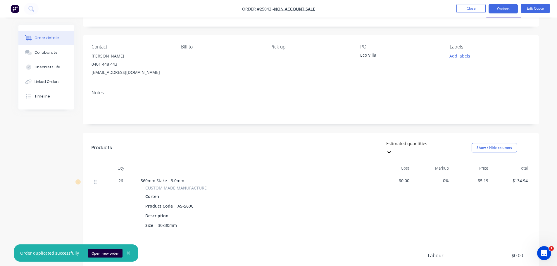
click at [141, 70] on div "info@ecovilla.com.au" at bounding box center [131, 72] width 80 height 8
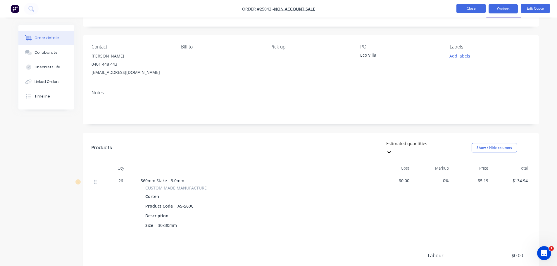
click at [463, 6] on button "Close" at bounding box center [470, 8] width 29 height 9
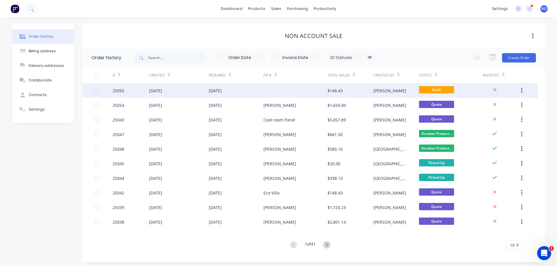
click at [309, 85] on div at bounding box center [295, 90] width 64 height 15
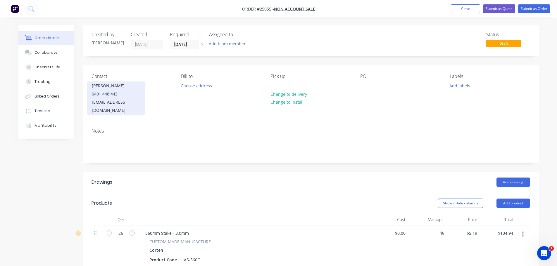
click at [113, 93] on div "0401 448 443" at bounding box center [116, 94] width 48 height 8
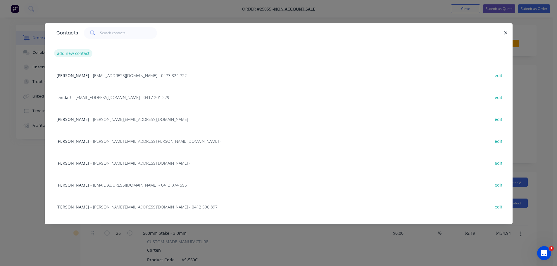
click at [80, 52] on button "add new contact" at bounding box center [73, 53] width 39 height 8
select select "AU"
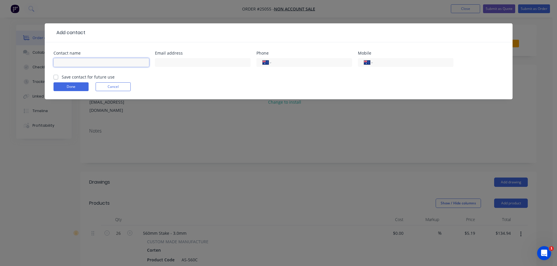
click at [114, 62] on input "text" at bounding box center [101, 62] width 96 height 9
type input "Alice Fitzsimmons"
click at [197, 58] on input "text" at bounding box center [203, 62] width 96 height 9
paste input "alice.fitzsimmons@outlook.com"
type input "alice.fitzsimmons@outlook.com"
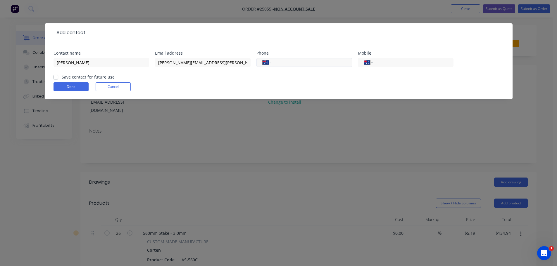
click at [294, 63] on input "tel" at bounding box center [310, 62] width 70 height 7
drag, startPoint x: 303, startPoint y: 62, endPoint x: 259, endPoint y: 61, distance: 44.1
click at [259, 61] on div "International Afghanistan Åland Islands Albania Algeria American Samoa Andorra …" at bounding box center [304, 62] width 96 height 9
type input "0435 148 923"
drag, startPoint x: 386, startPoint y: 61, endPoint x: 369, endPoint y: 67, distance: 18.3
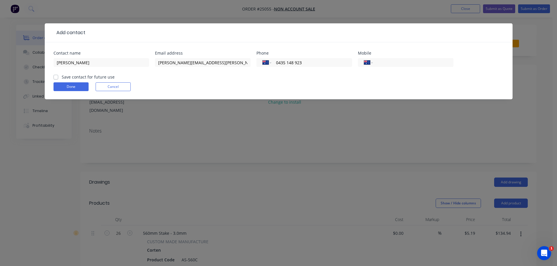
click at [386, 61] on input "tel" at bounding box center [412, 62] width 70 height 7
paste input "0435 148 923"
type input "0435 148 923"
click at [66, 77] on label "Save contact for future use" at bounding box center [88, 77] width 53 height 6
click at [58, 77] on input "Save contact for future use" at bounding box center [55, 77] width 5 height 6
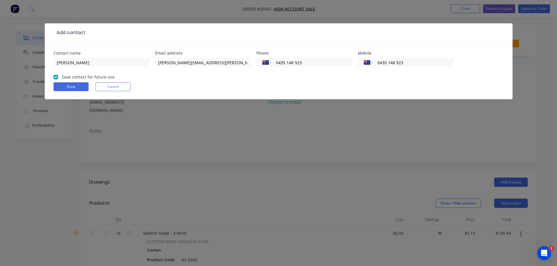
checkbox input "true"
click at [68, 85] on button "Done" at bounding box center [70, 86] width 35 height 9
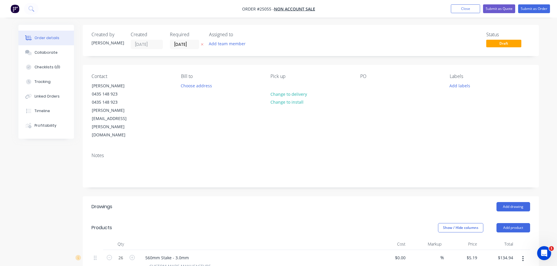
click at [286, 85] on div "Pick up Change to delivery Change to install" at bounding box center [310, 107] width 80 height 66
click at [364, 85] on div at bounding box center [364, 86] width 9 height 8
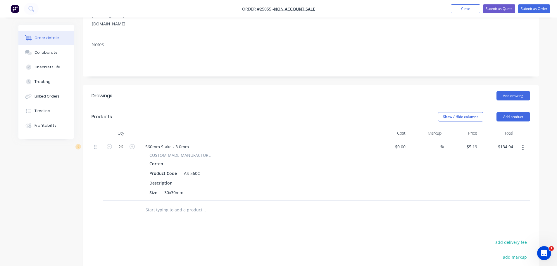
scroll to position [117, 0]
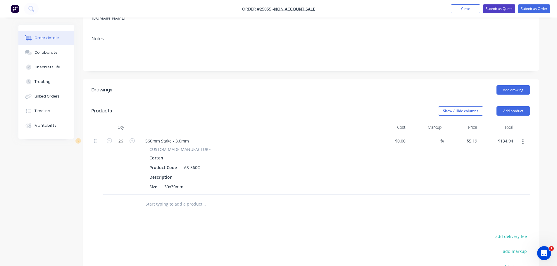
click at [504, 11] on button "Submit as Quote" at bounding box center [499, 8] width 32 height 9
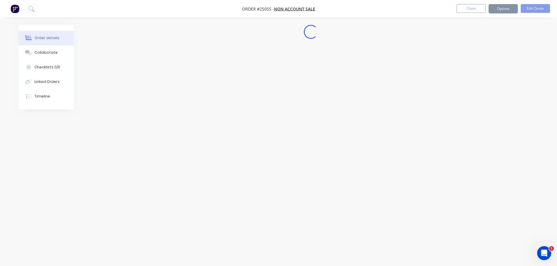
scroll to position [0, 0]
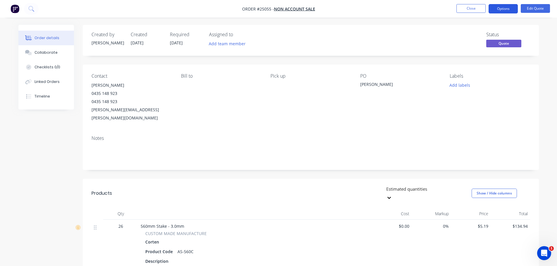
click at [500, 8] on button "Options" at bounding box center [502, 8] width 29 height 9
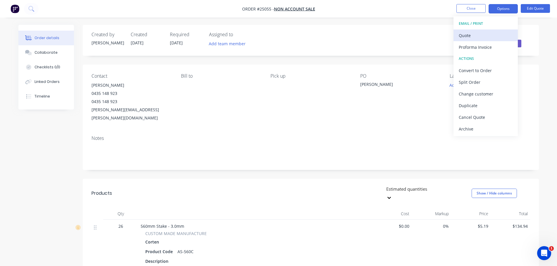
click at [479, 35] on div "Quote" at bounding box center [485, 35] width 54 height 8
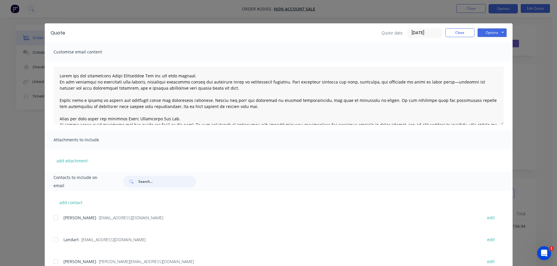
click at [146, 181] on input "text" at bounding box center [167, 182] width 58 height 12
type input "Alice"
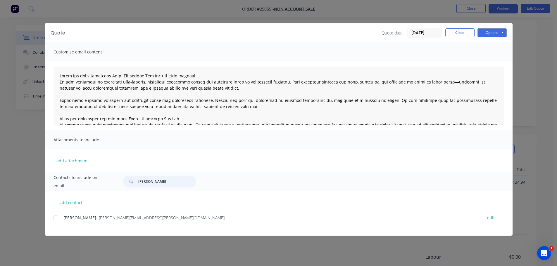
scroll to position [58, 0]
click at [55, 219] on div at bounding box center [56, 218] width 12 height 12
click at [495, 34] on button "Options" at bounding box center [491, 32] width 29 height 9
click at [483, 61] on button "Email" at bounding box center [495, 63] width 37 height 10
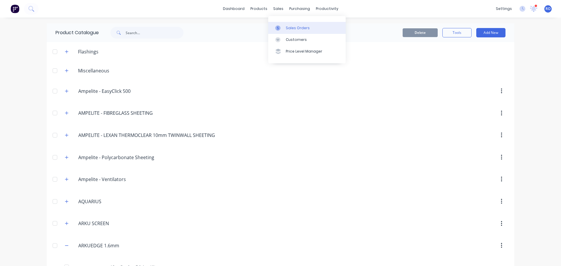
click at [292, 29] on div "Sales Orders" at bounding box center [298, 27] width 24 height 5
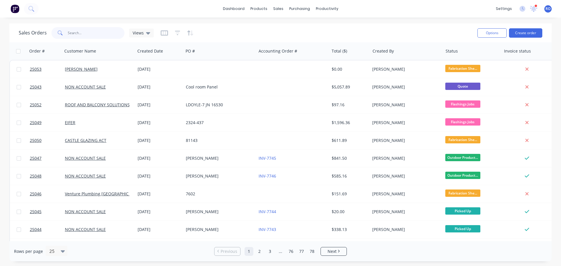
click at [79, 33] on input "text" at bounding box center [96, 33] width 57 height 12
click at [275, 31] on div "Sales Orders Views" at bounding box center [246, 33] width 454 height 14
click at [519, 34] on button "Create order" at bounding box center [525, 32] width 33 height 9
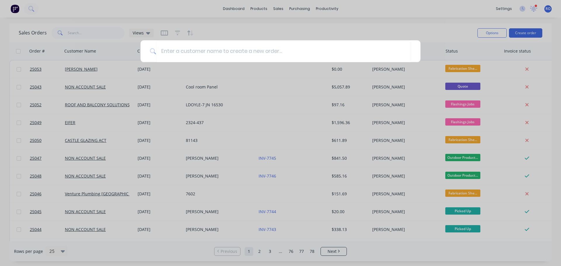
click at [184, 14] on div at bounding box center [280, 133] width 561 height 266
